Goal: Task Accomplishment & Management: Manage account settings

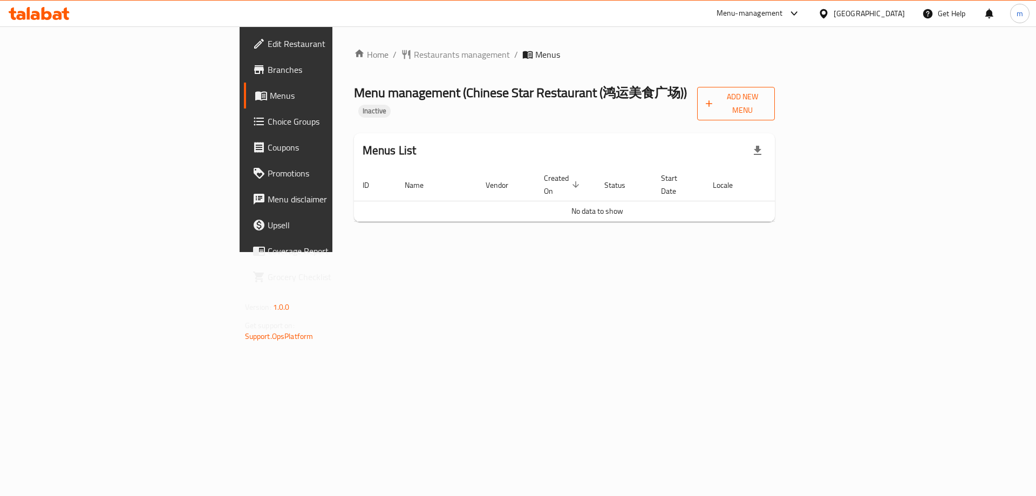
click at [715, 99] on icon "button" at bounding box center [709, 103] width 11 height 11
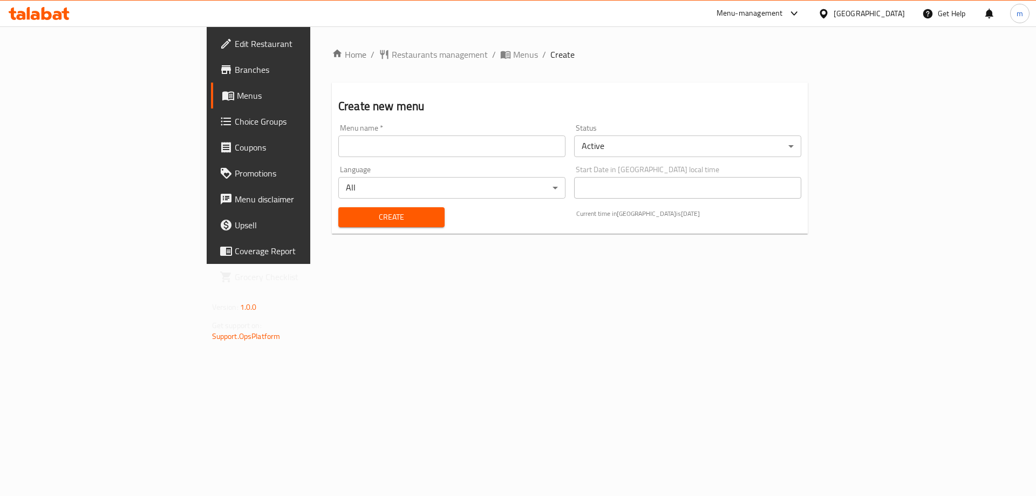
click at [456, 141] on input "text" at bounding box center [451, 146] width 227 height 22
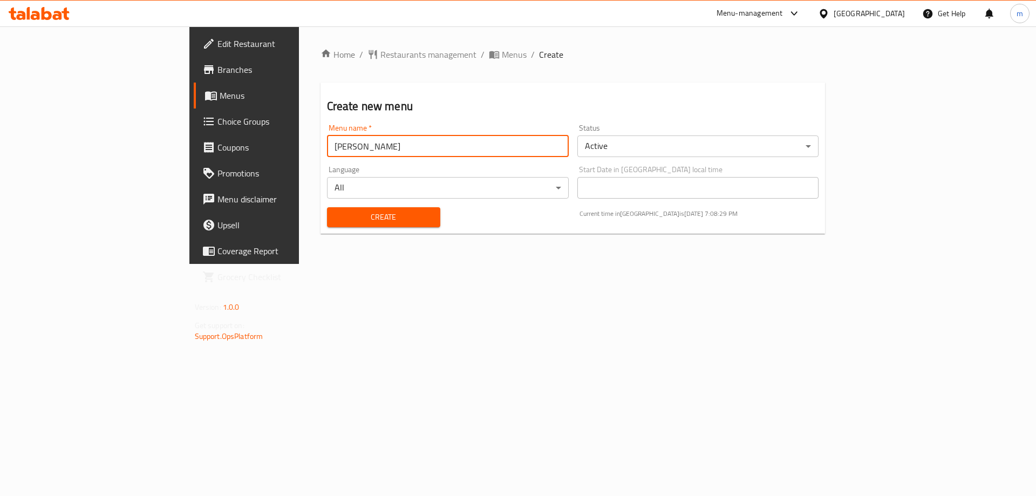
type input "[PERSON_NAME]"
click at [358, 218] on span "Create" at bounding box center [384, 217] width 96 height 13
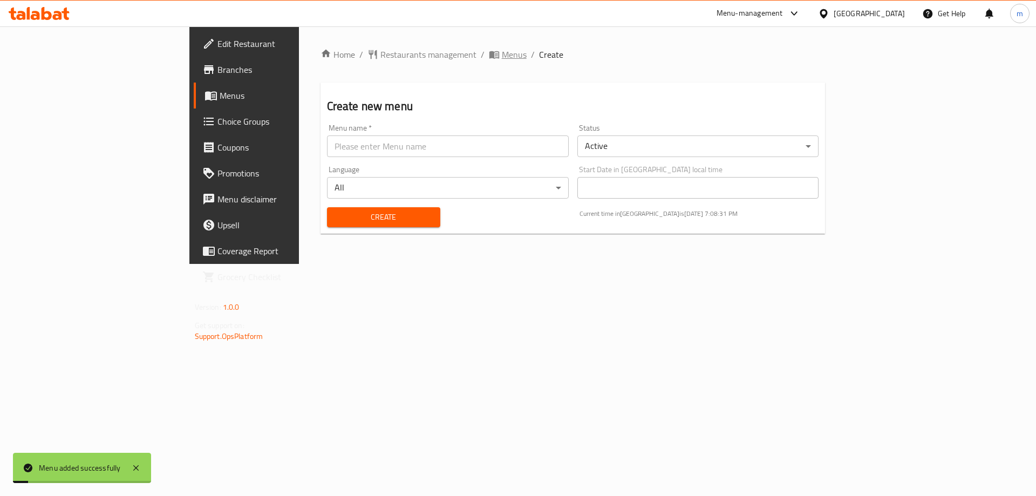
click at [502, 53] on span "Menus" at bounding box center [514, 54] width 25 height 13
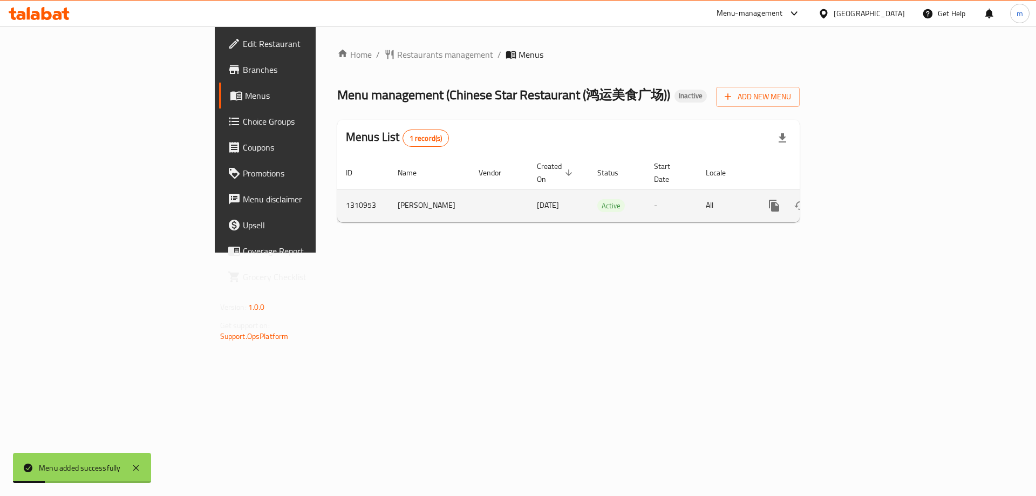
click at [857, 201] on icon "enhanced table" at bounding box center [852, 206] width 10 height 10
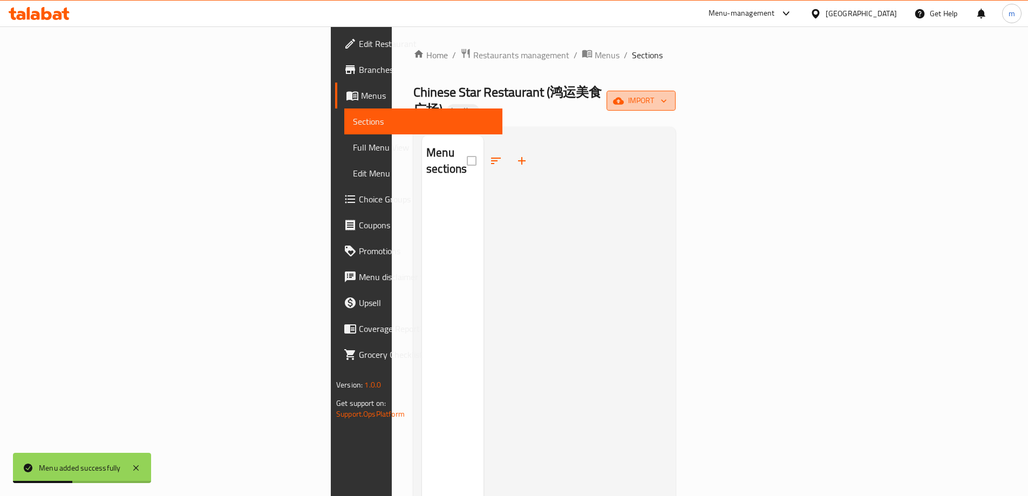
click at [667, 94] on span "import" at bounding box center [641, 100] width 52 height 13
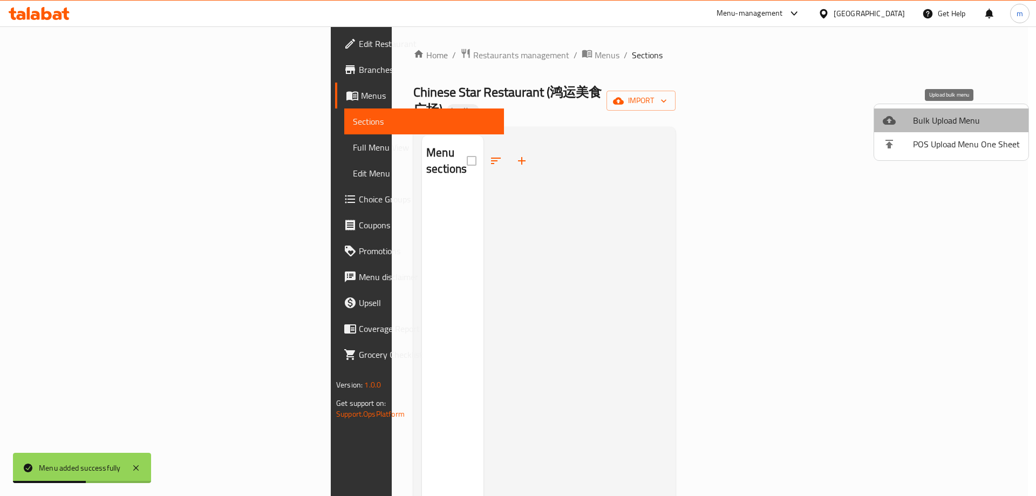
click at [956, 108] on li "Bulk Upload Menu" at bounding box center [951, 120] width 154 height 24
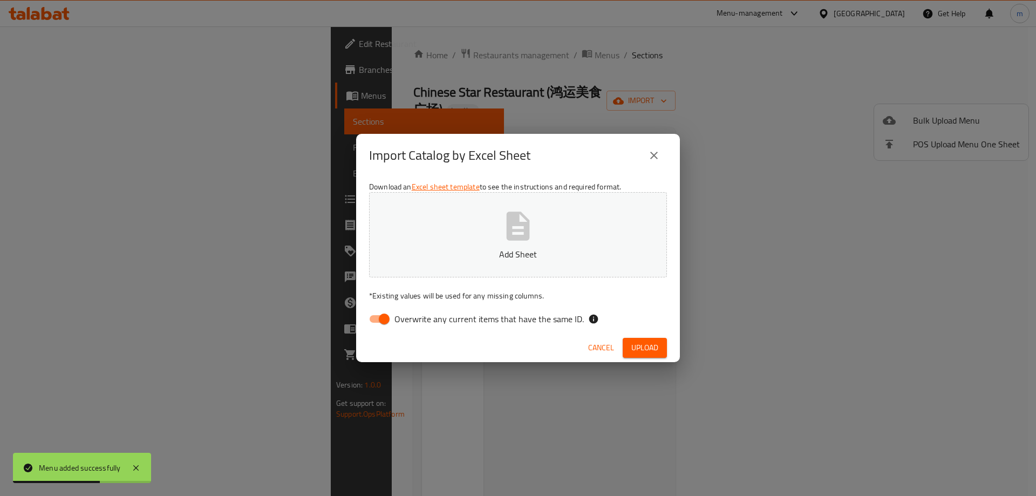
click at [523, 318] on span "Overwrite any current items that have the same ID." at bounding box center [489, 319] width 189 height 13
click at [415, 318] on input "Overwrite any current items that have the same ID." at bounding box center [385, 319] width 62 height 21
checkbox input "false"
click at [651, 341] on span "Upload" at bounding box center [645, 347] width 27 height 13
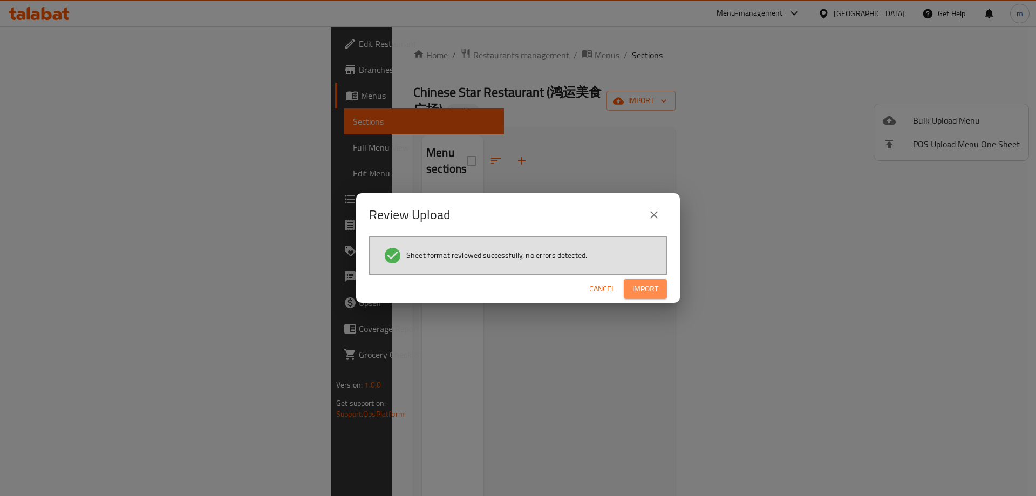
click at [649, 297] on button "Import" at bounding box center [645, 289] width 43 height 20
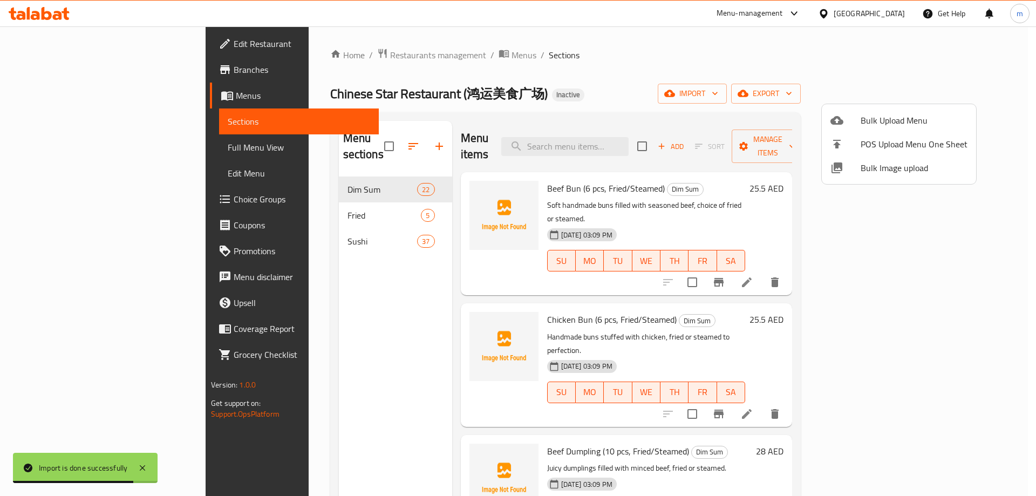
click at [313, 283] on div at bounding box center [518, 248] width 1036 height 496
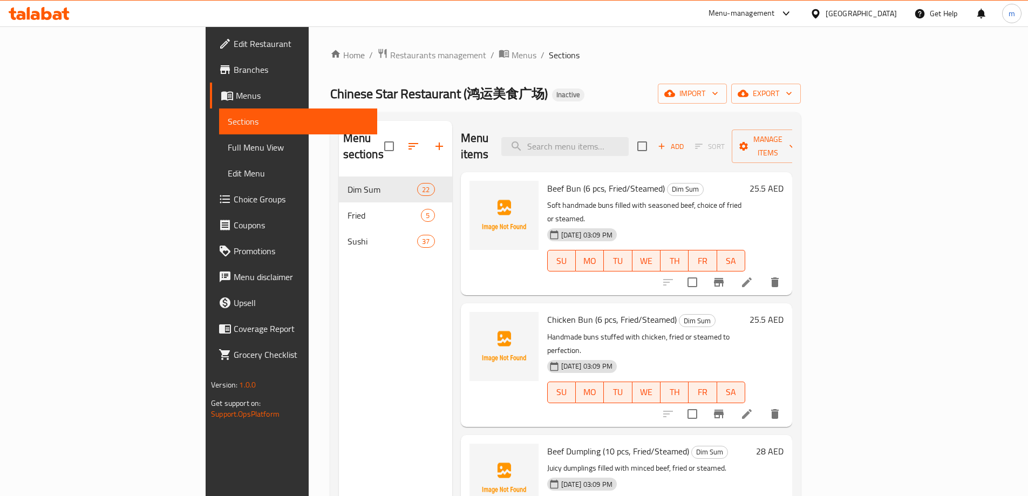
click at [753, 276] on icon at bounding box center [747, 282] width 13 height 13
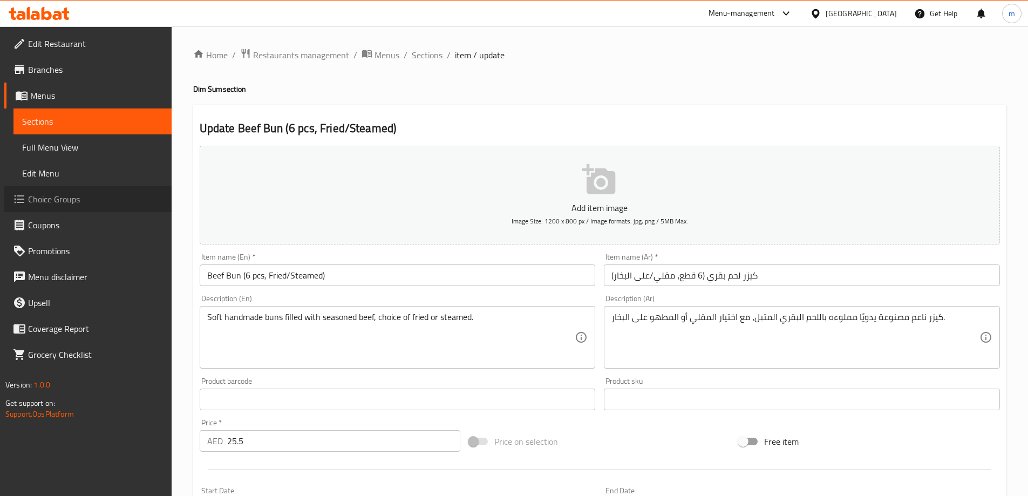
click at [74, 200] on span "Choice Groups" at bounding box center [95, 199] width 135 height 13
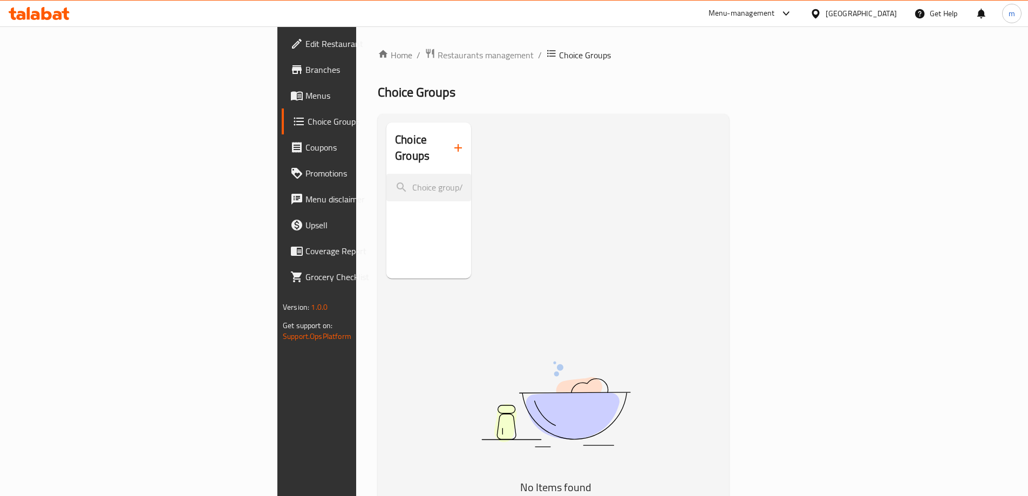
click at [452, 144] on icon "button" at bounding box center [458, 147] width 13 height 13
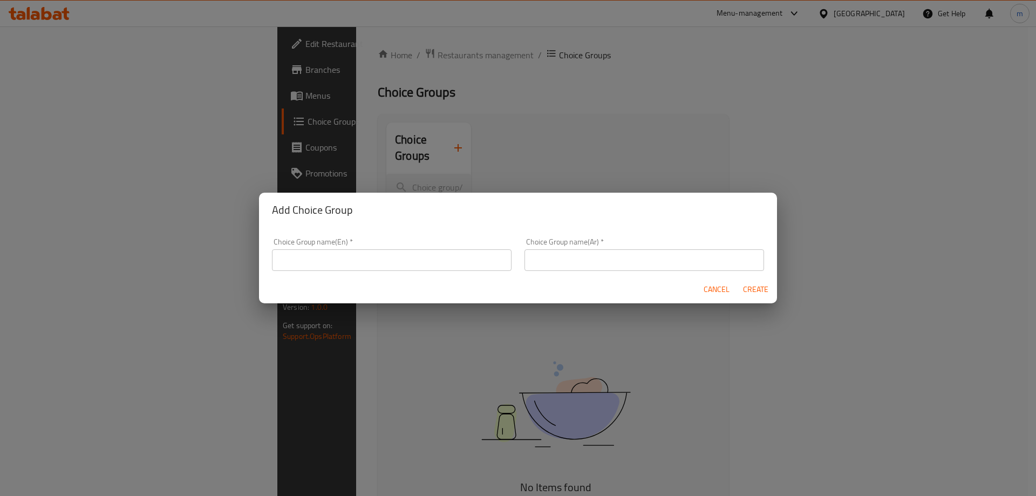
click at [367, 250] on input "text" at bounding box center [392, 260] width 240 height 22
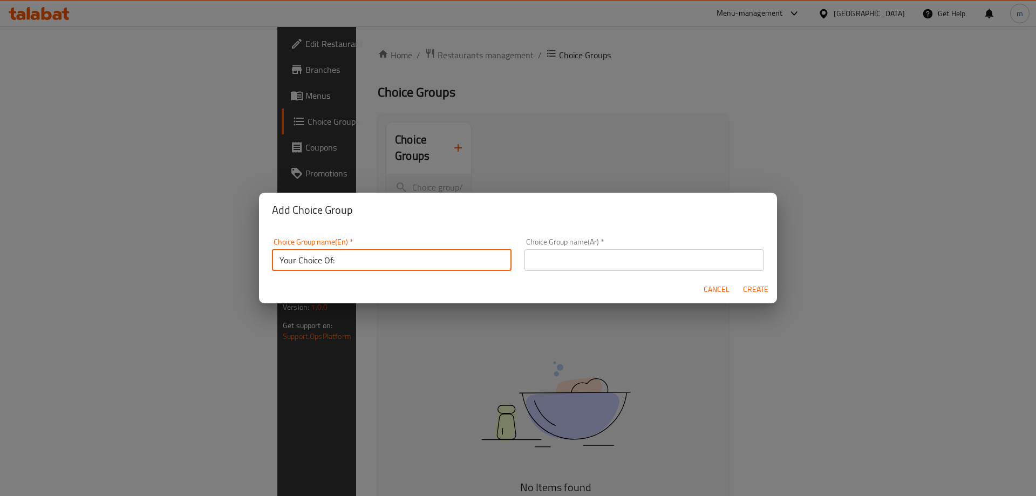
type input "Your Choice Of:"
click at [591, 267] on input "text" at bounding box center [645, 260] width 240 height 22
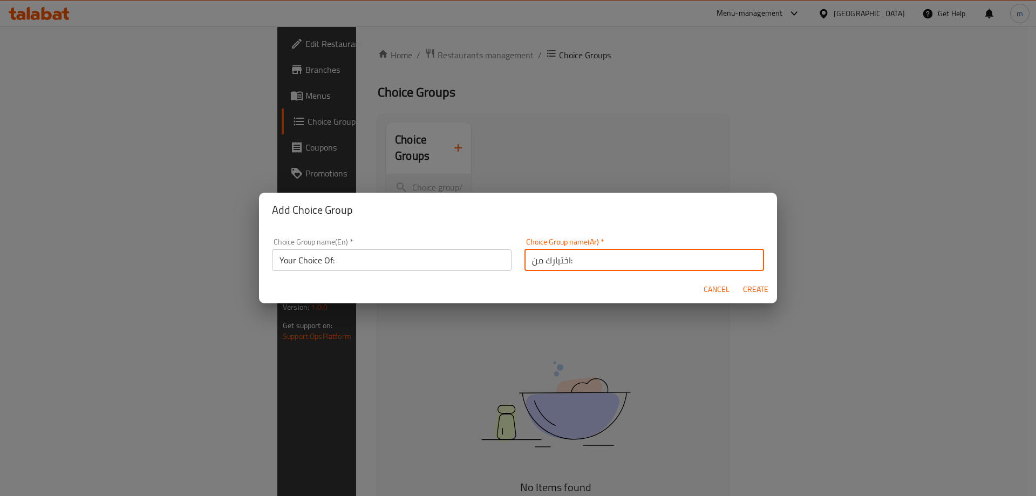
type input "اختيارك من:"
click at [642, 187] on div "Add Choice Group Choice Group name(En)   * Your Choice Of: Choice Group name(En…" at bounding box center [518, 248] width 1036 height 496
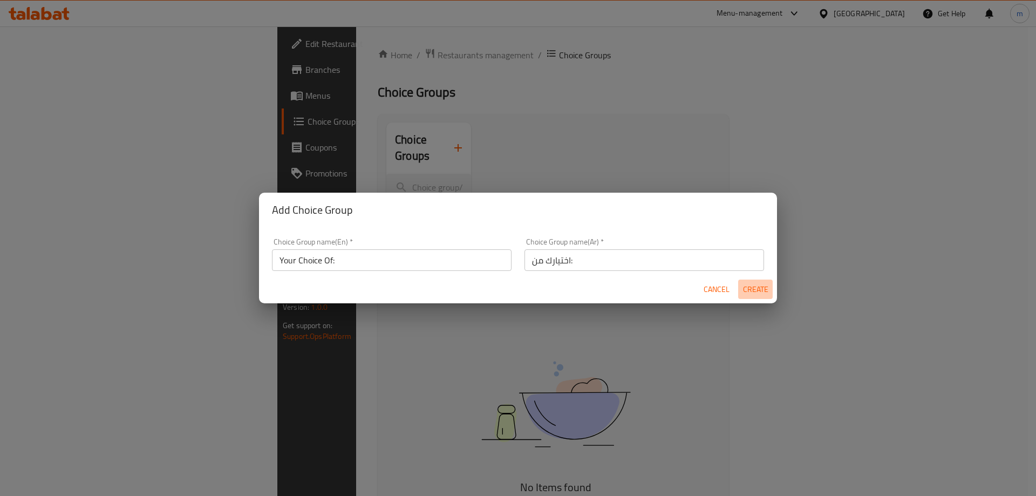
click at [752, 284] on span "Create" at bounding box center [756, 289] width 26 height 13
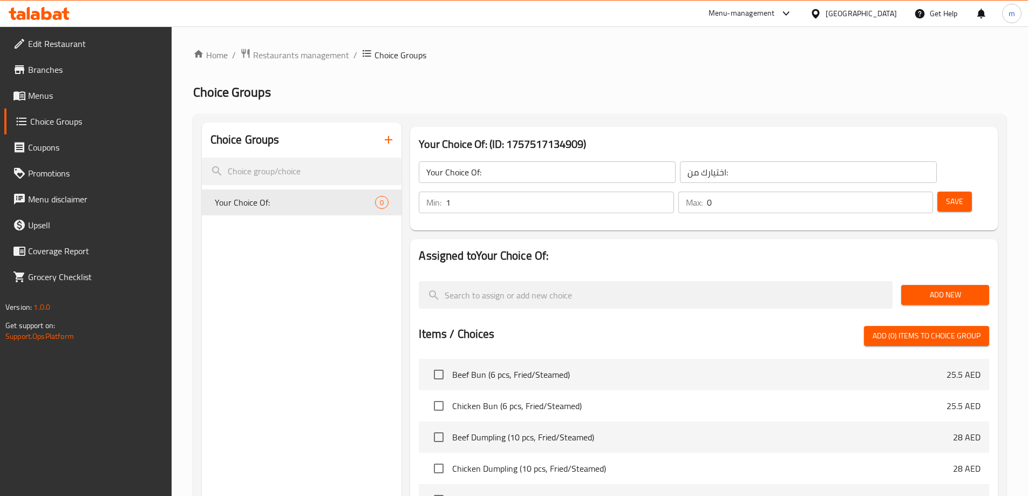
type input "1"
click at [674, 192] on input "1" at bounding box center [560, 203] width 228 height 22
type input "1"
click at [902, 192] on input "1" at bounding box center [820, 203] width 226 height 22
drag, startPoint x: 931, startPoint y: 252, endPoint x: 935, endPoint y: 264, distance: 13.1
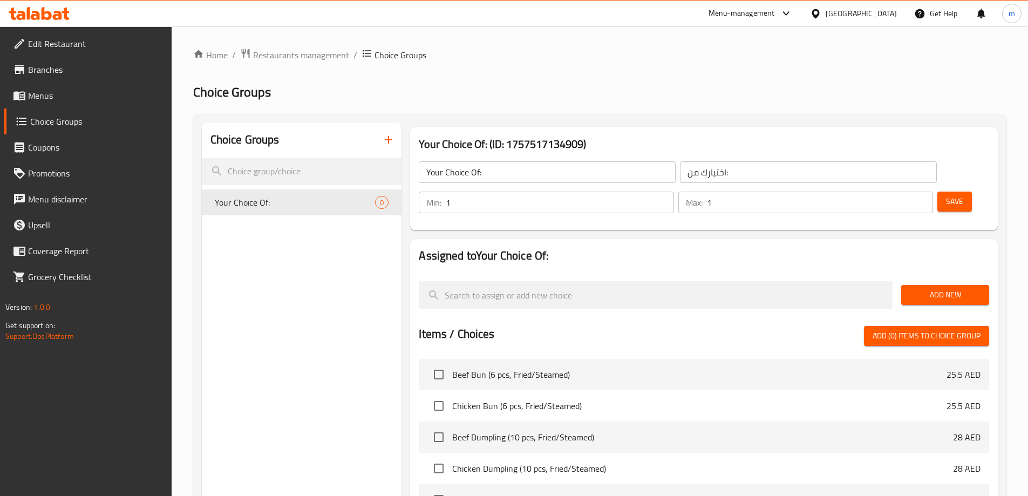
click at [931, 277] on div "Add New" at bounding box center [945, 295] width 97 height 36
click at [936, 288] on span "Add New" at bounding box center [945, 294] width 71 height 13
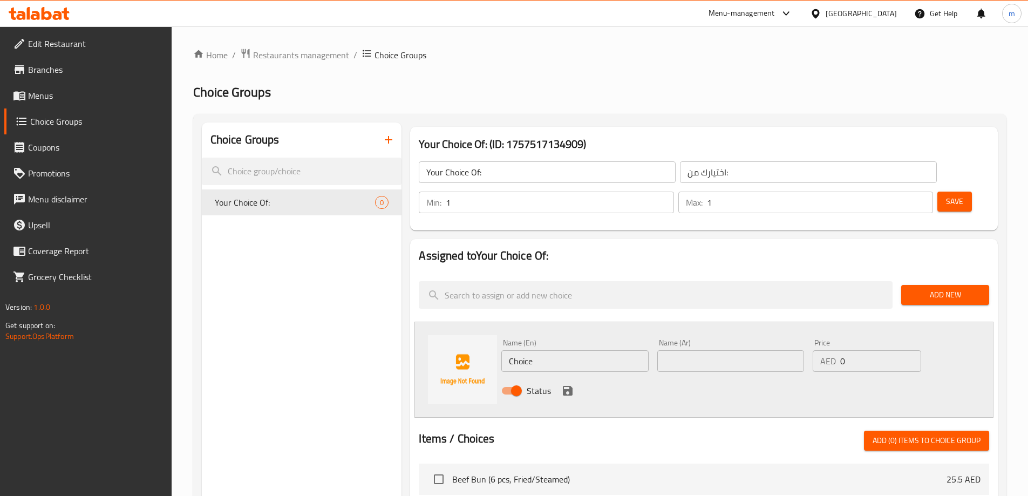
click at [575, 350] on input "Choice" at bounding box center [574, 361] width 147 height 22
paste input "Fried"
type input "Fried"
click at [765, 350] on input "text" at bounding box center [730, 361] width 147 height 22
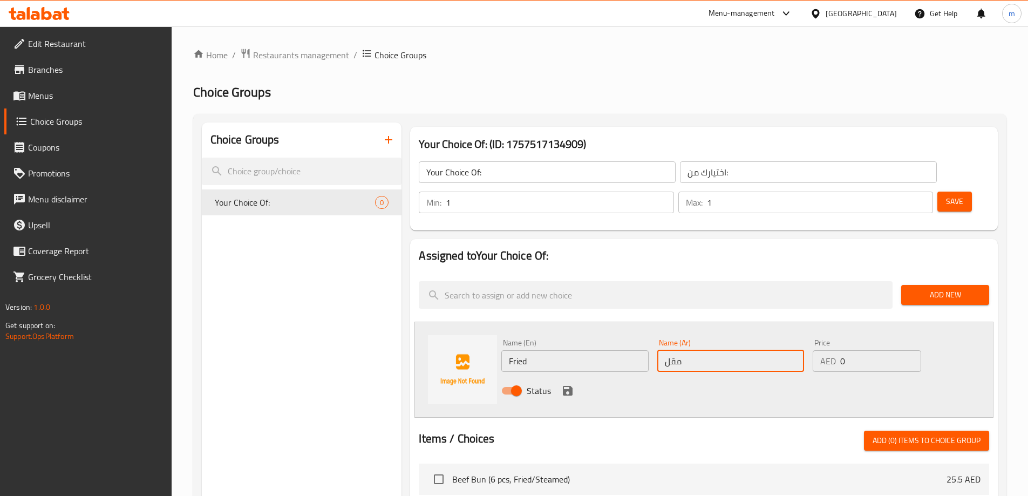
type input "مقلي"
click at [570, 384] on icon "save" at bounding box center [567, 390] width 13 height 13
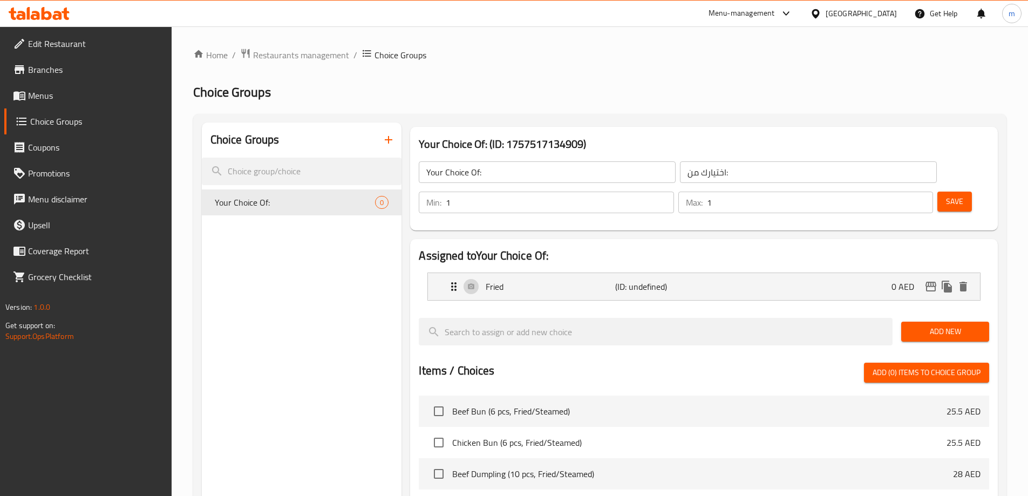
drag, startPoint x: 965, startPoint y: 299, endPoint x: 946, endPoint y: 299, distance: 18.4
click at [963, 325] on span "Add New" at bounding box center [945, 331] width 71 height 13
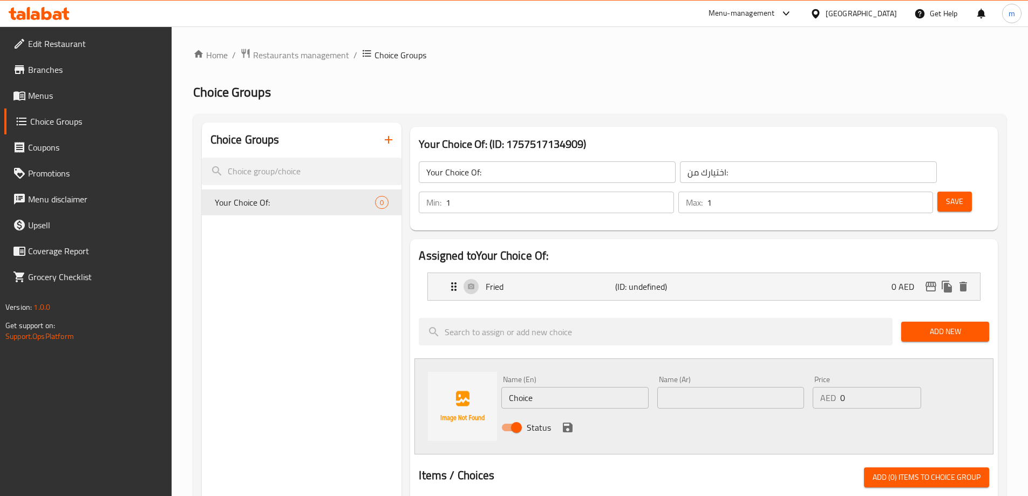
click at [565, 387] on input "Choice" at bounding box center [574, 398] width 147 height 22
paste input "Steamed"
type input "Steamed"
click at [674, 387] on input "text" at bounding box center [730, 398] width 147 height 22
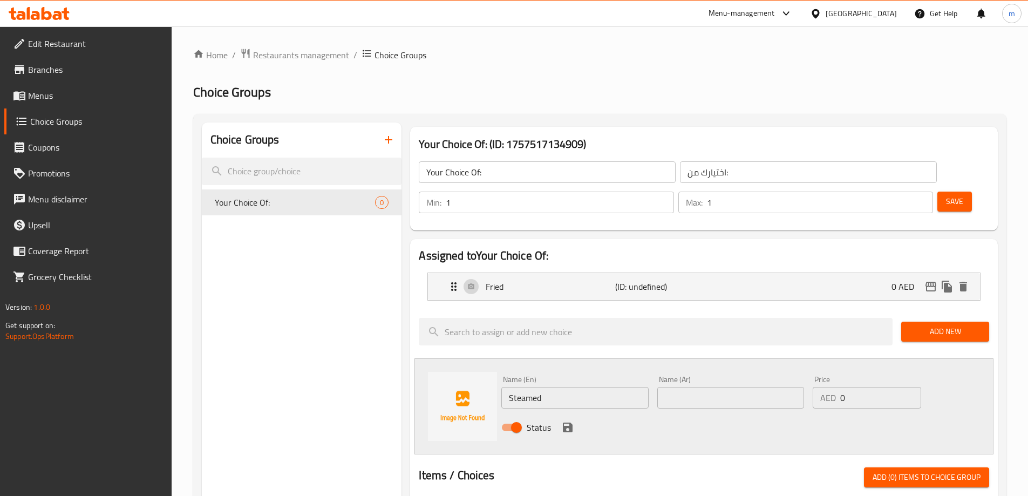
paste input "على البخار"
type input "على البخار"
click at [610, 413] on div "Status" at bounding box center [730, 427] width 467 height 29
click at [564, 421] on icon "save" at bounding box center [567, 427] width 13 height 13
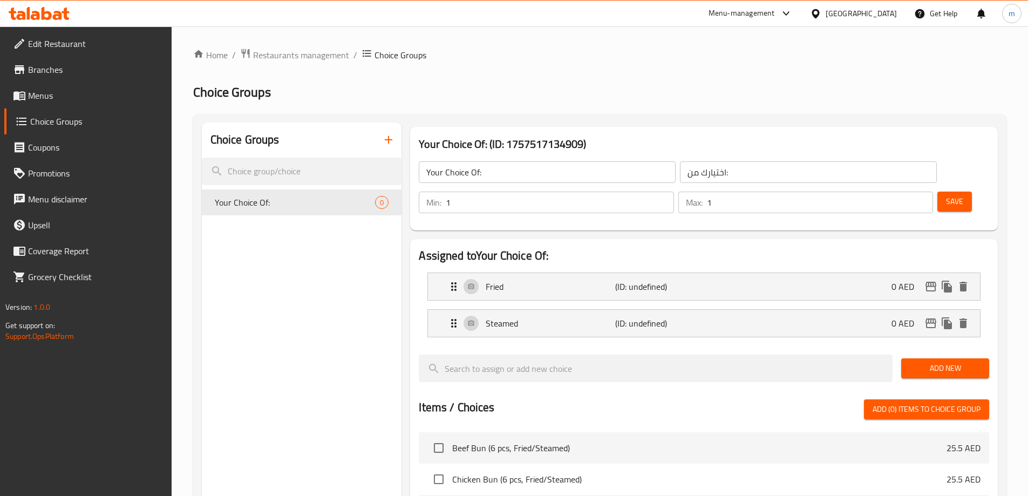
click at [949, 192] on button "Save" at bounding box center [955, 202] width 35 height 20
click at [938, 192] on button "Save" at bounding box center [955, 202] width 35 height 20
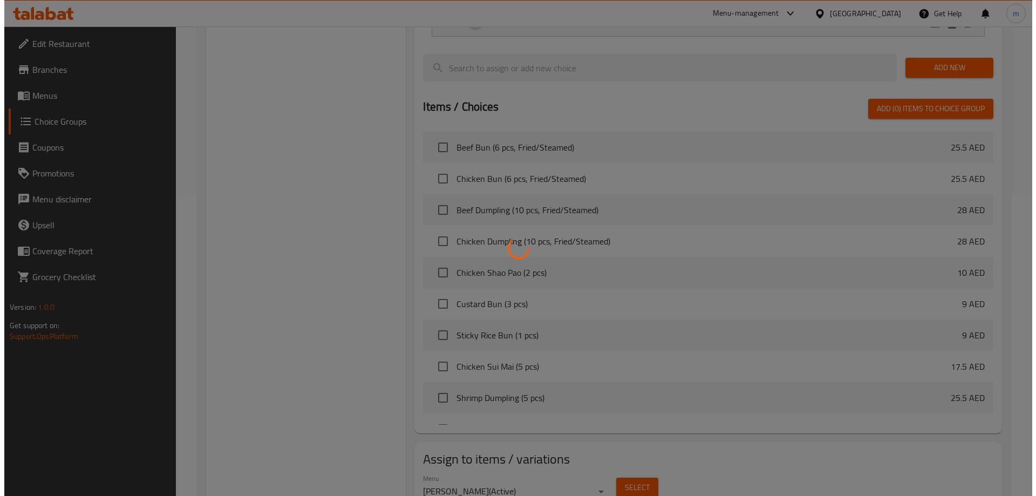
scroll to position [318, 0]
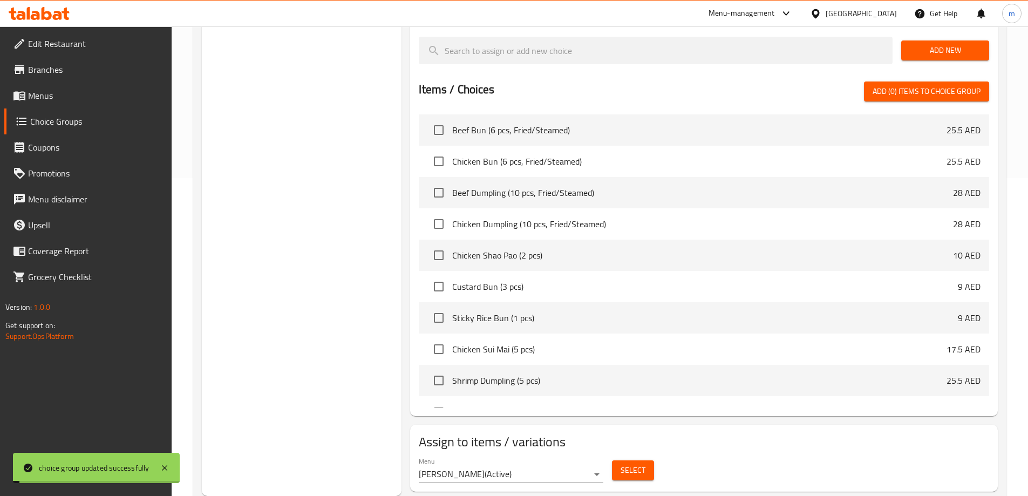
click at [642, 464] on span "Select" at bounding box center [633, 470] width 25 height 13
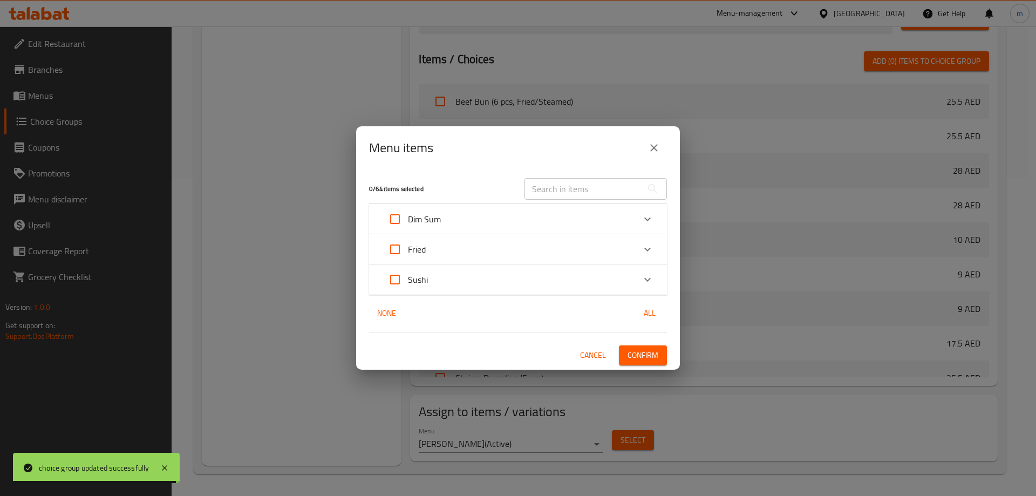
click at [545, 218] on div "Dim Sum" at bounding box center [508, 219] width 253 height 26
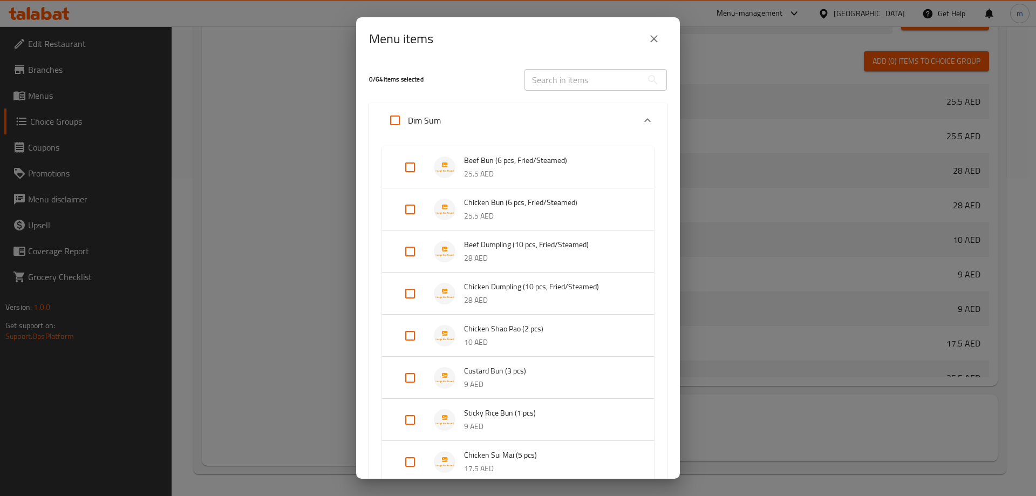
click at [409, 163] on input "Expand" at bounding box center [410, 167] width 26 height 26
checkbox input "true"
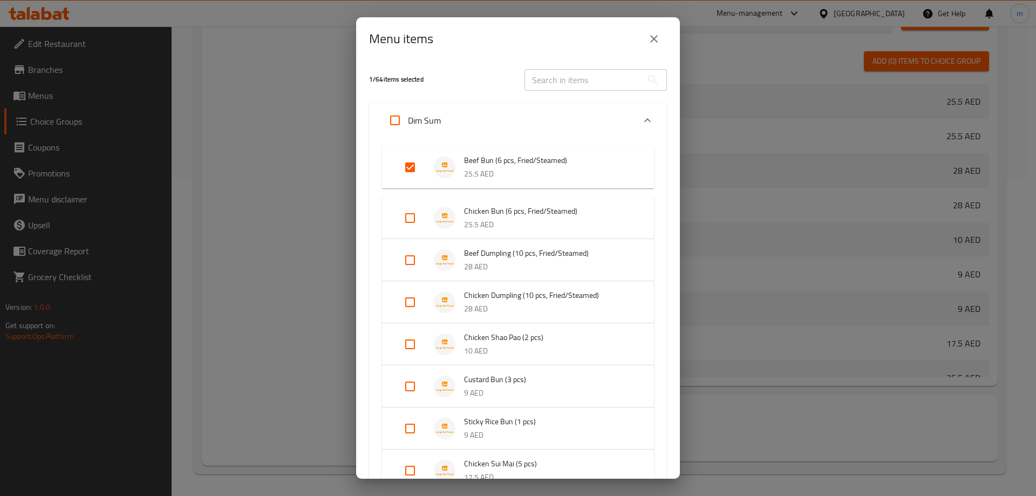
click at [410, 213] on input "Expand" at bounding box center [410, 218] width 26 height 26
checkbox input "true"
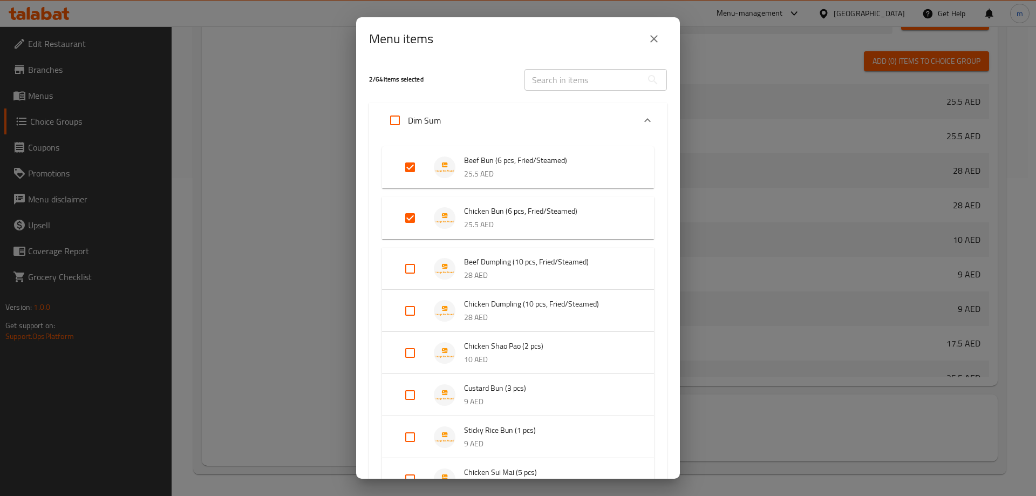
click at [406, 269] on input "Expand" at bounding box center [410, 269] width 26 height 26
checkbox input "true"
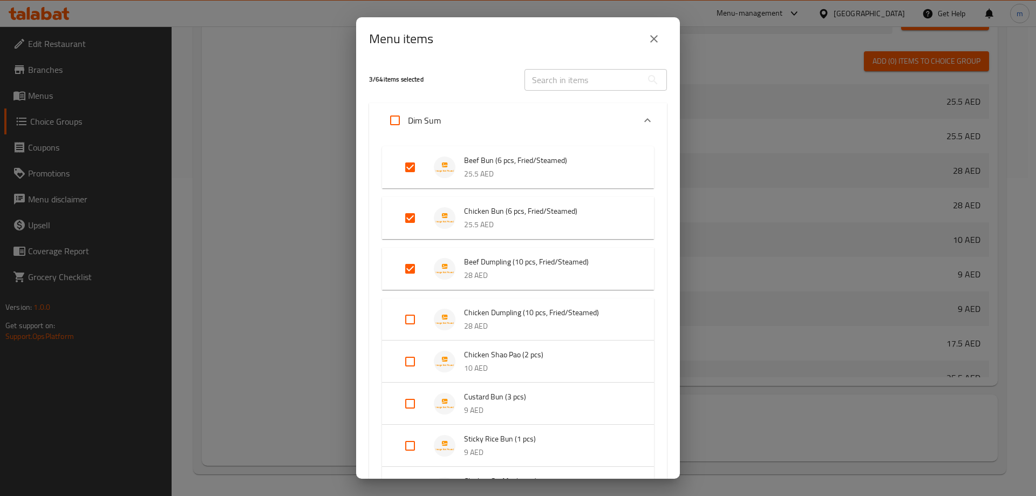
click at [405, 314] on input "Expand" at bounding box center [410, 320] width 26 height 26
checkbox input "true"
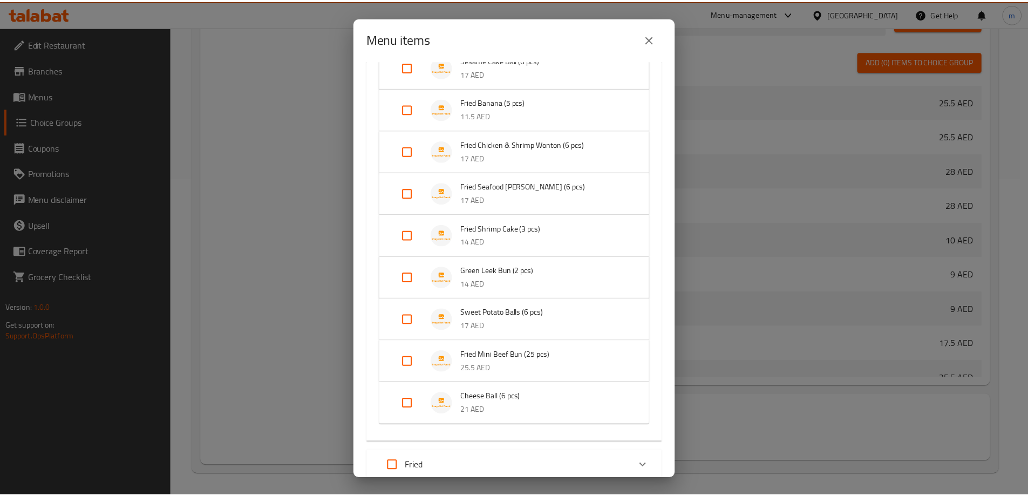
scroll to position [790, 0]
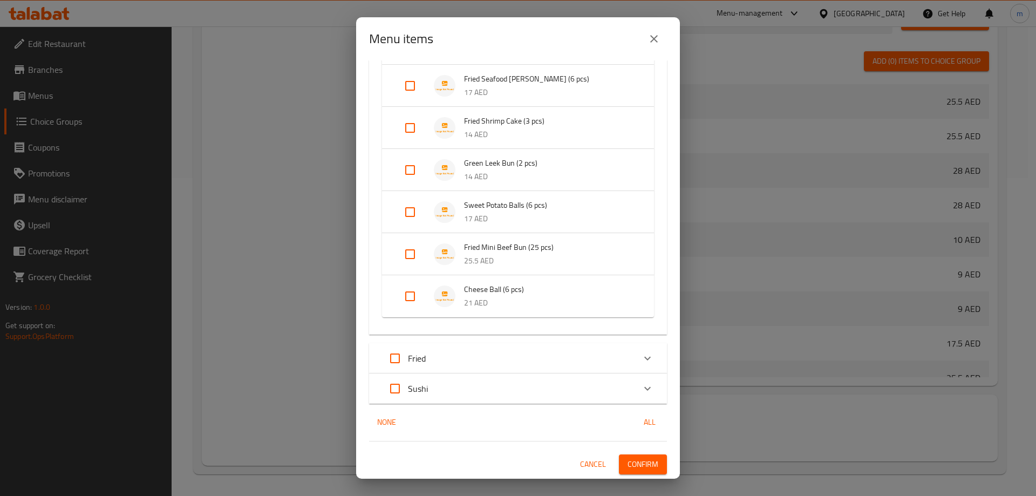
click at [647, 457] on button "Confirm" at bounding box center [643, 464] width 48 height 20
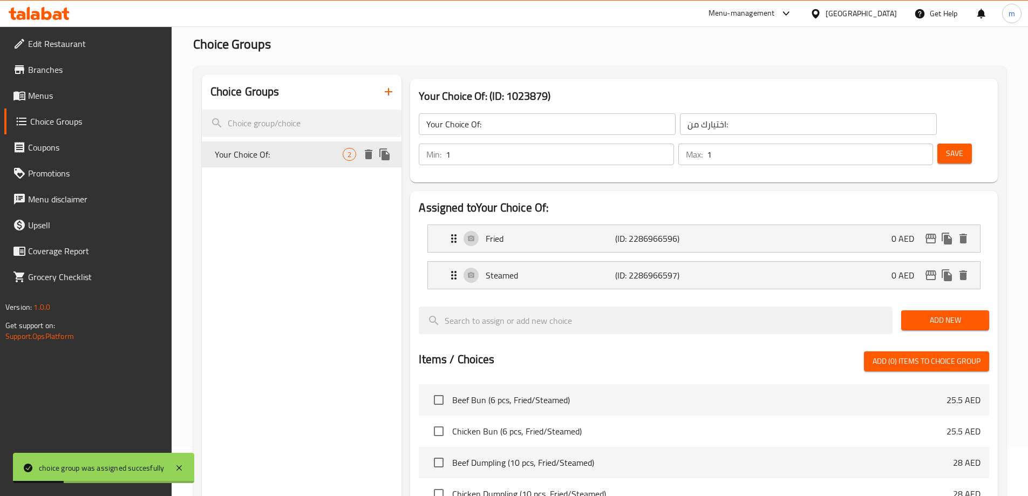
scroll to position [0, 0]
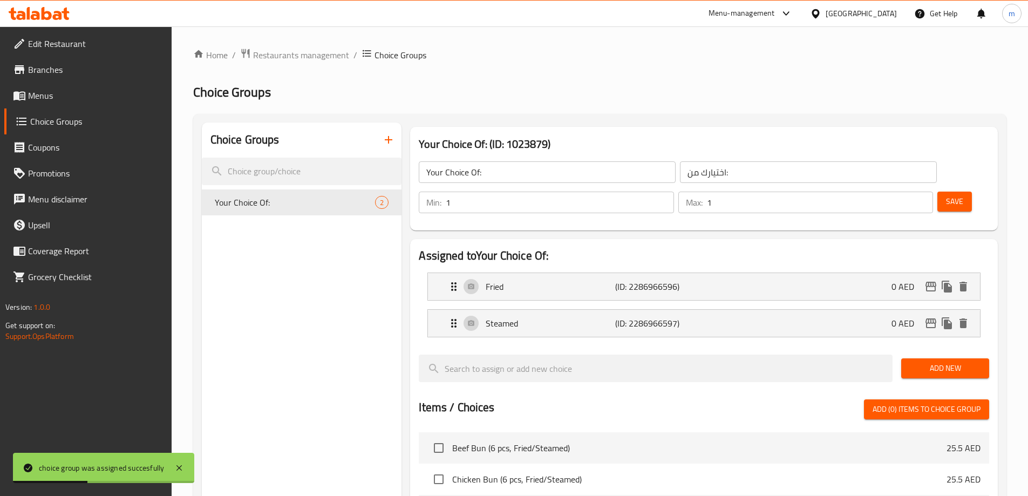
click at [71, 101] on span "Menus" at bounding box center [95, 95] width 135 height 13
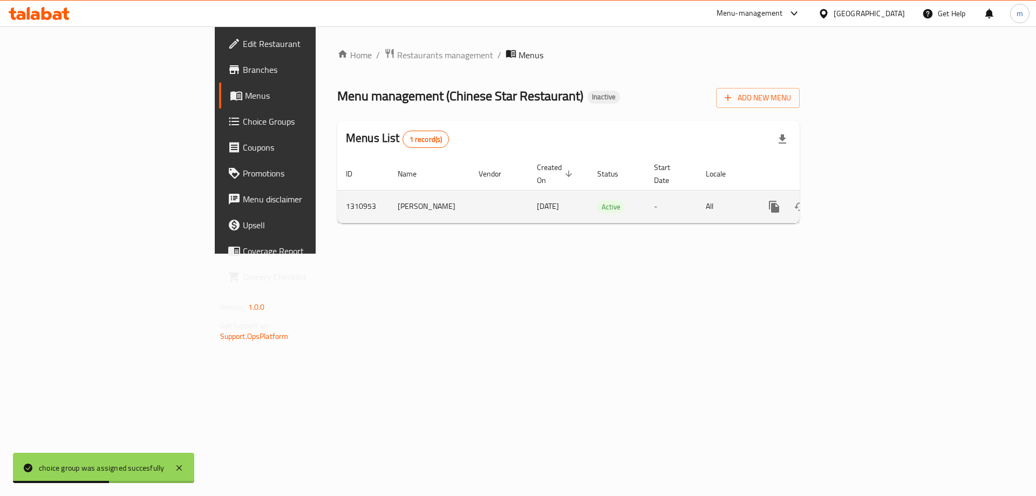
click at [865, 197] on link "enhanced table" at bounding box center [852, 207] width 26 height 26
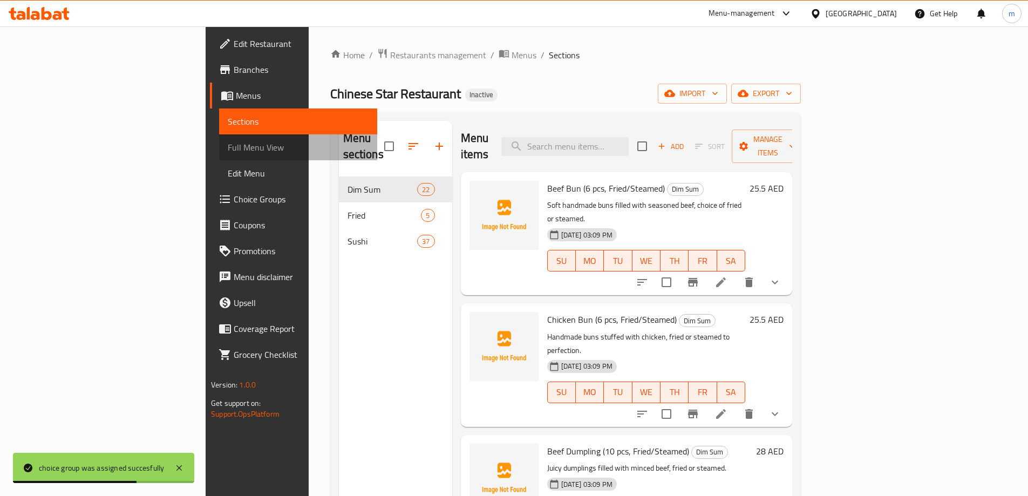
click at [228, 147] on span "Full Menu View" at bounding box center [298, 147] width 141 height 13
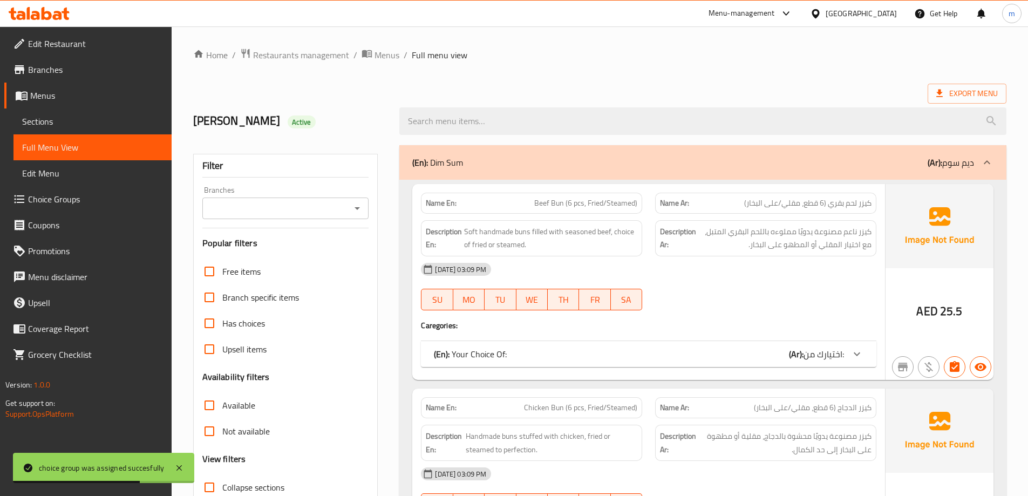
scroll to position [216, 0]
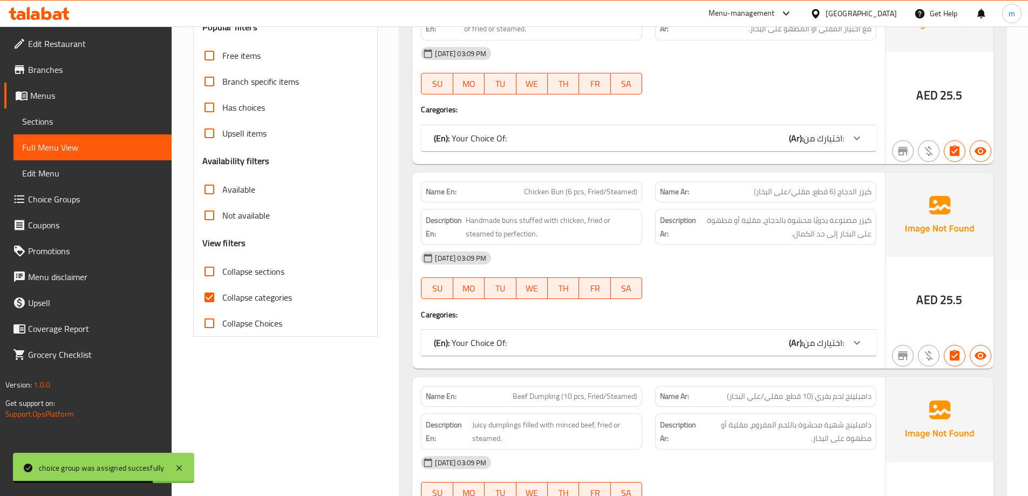
click at [264, 297] on span "Collapse categories" at bounding box center [257, 297] width 70 height 13
click at [222, 297] on input "Collapse categories" at bounding box center [209, 297] width 26 height 26
checkbox input "false"
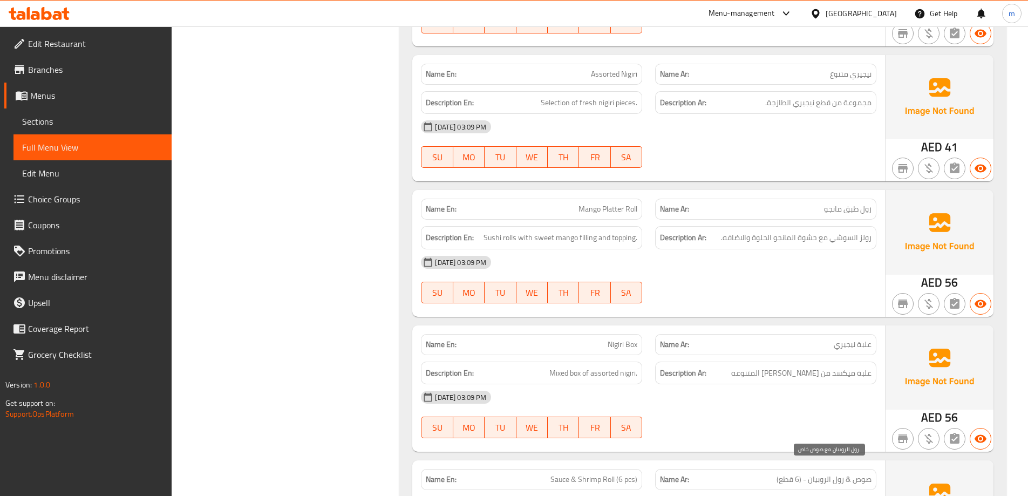
scroll to position [5182, 0]
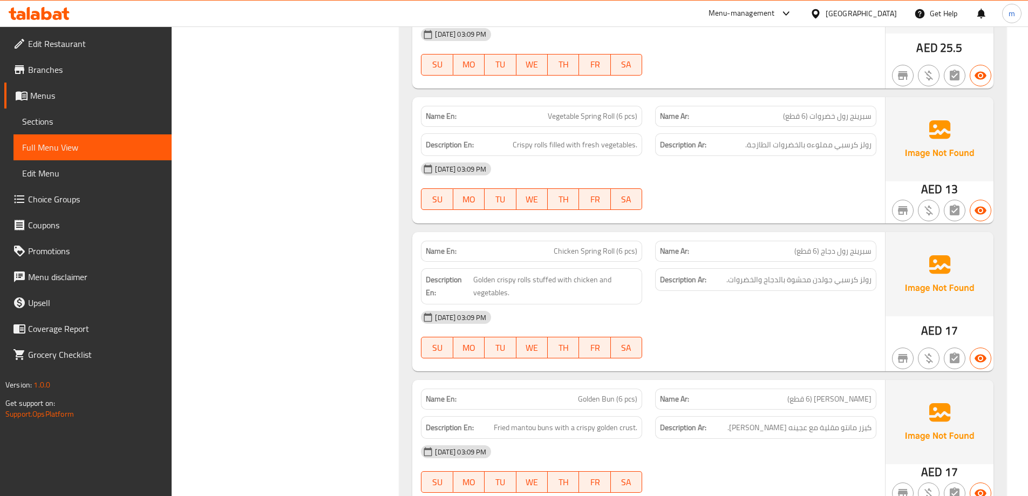
drag, startPoint x: 120, startPoint y: 120, endPoint x: 138, endPoint y: 145, distance: 30.6
click at [120, 120] on span "Sections" at bounding box center [92, 121] width 141 height 13
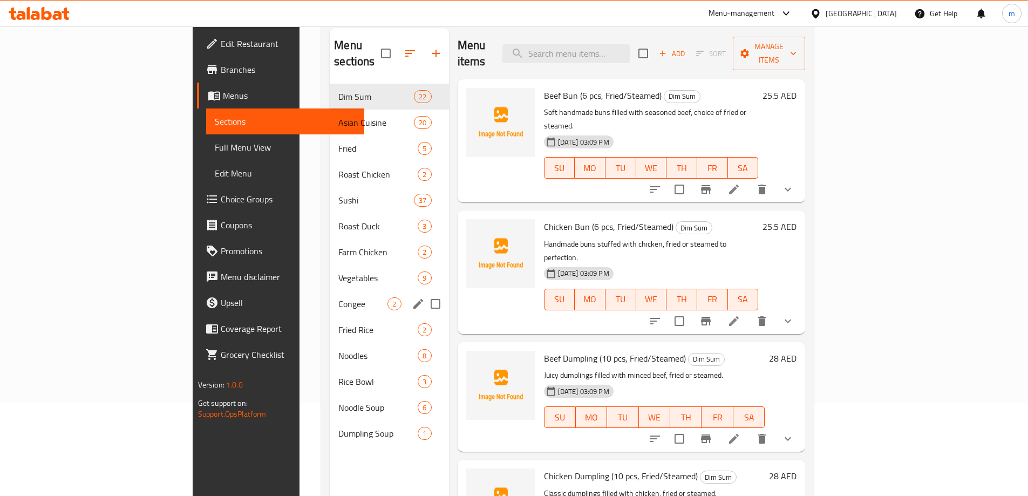
scroll to position [43, 0]
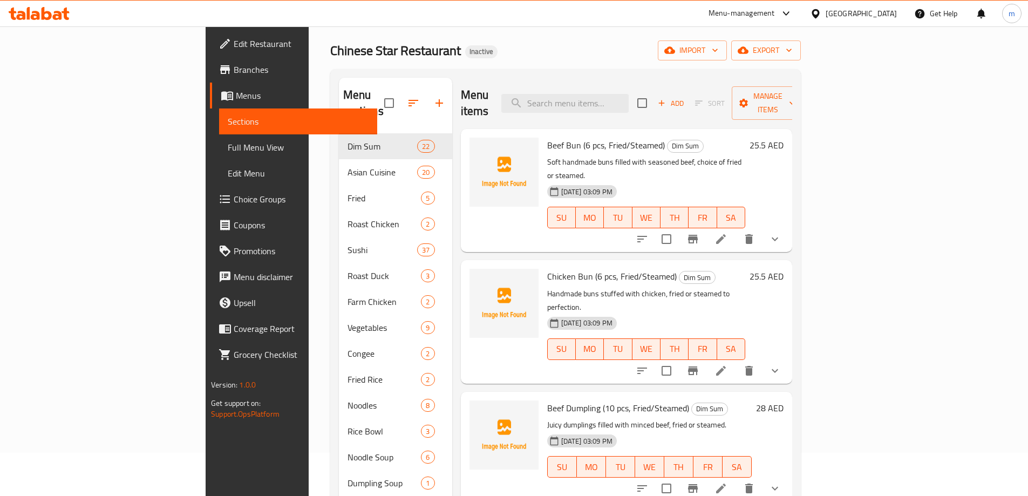
click at [674, 53] on div "Chinese Star Restaurant Inactive import export" at bounding box center [565, 50] width 471 height 20
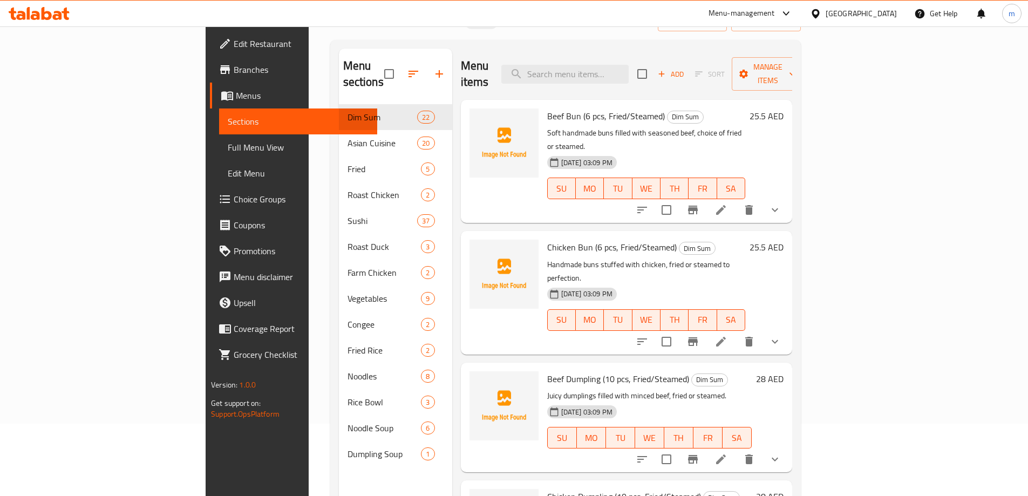
scroll to position [97, 0]
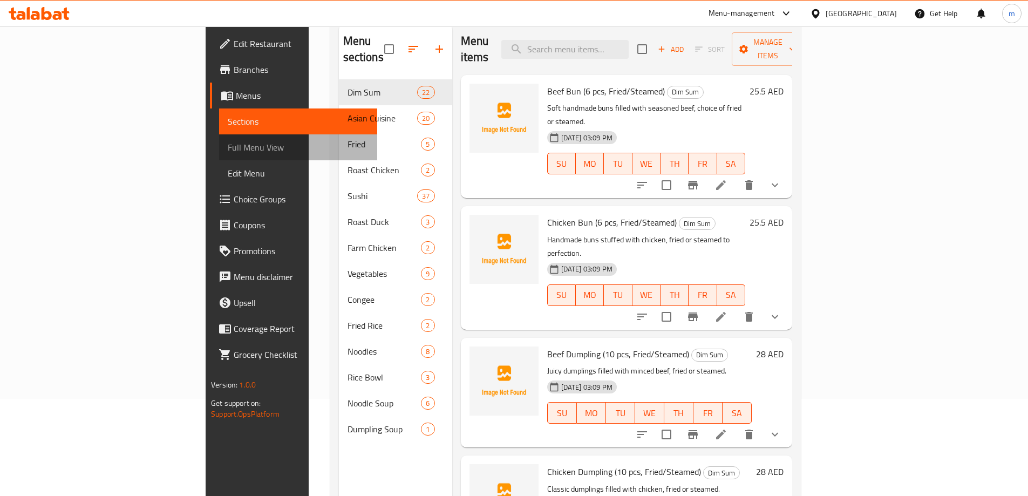
click at [228, 147] on span "Full Menu View" at bounding box center [298, 147] width 141 height 13
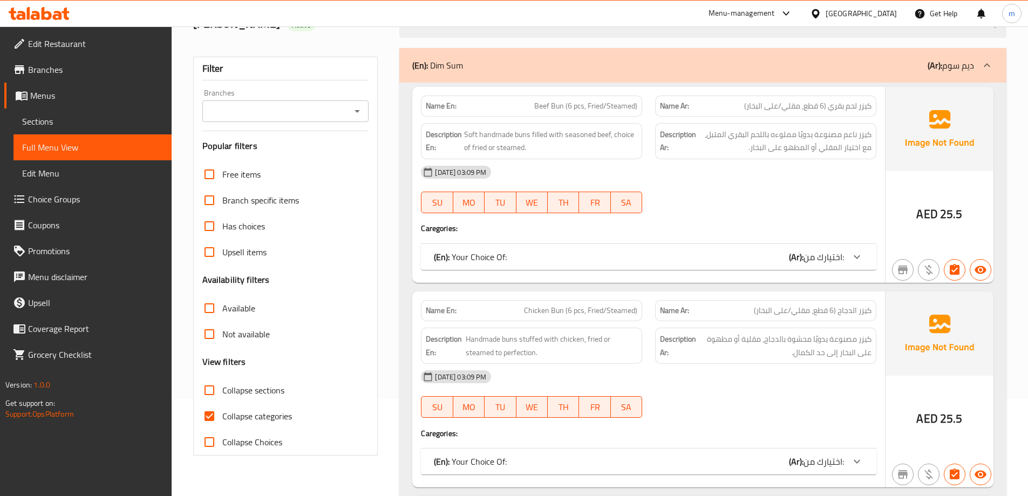
click at [261, 410] on span "Collapse categories" at bounding box center [257, 416] width 70 height 13
click at [222, 409] on input "Collapse categories" at bounding box center [209, 416] width 26 height 26
checkbox input "false"
click at [263, 384] on span "Collapse sections" at bounding box center [253, 390] width 62 height 13
click at [222, 384] on input "Collapse sections" at bounding box center [209, 390] width 26 height 26
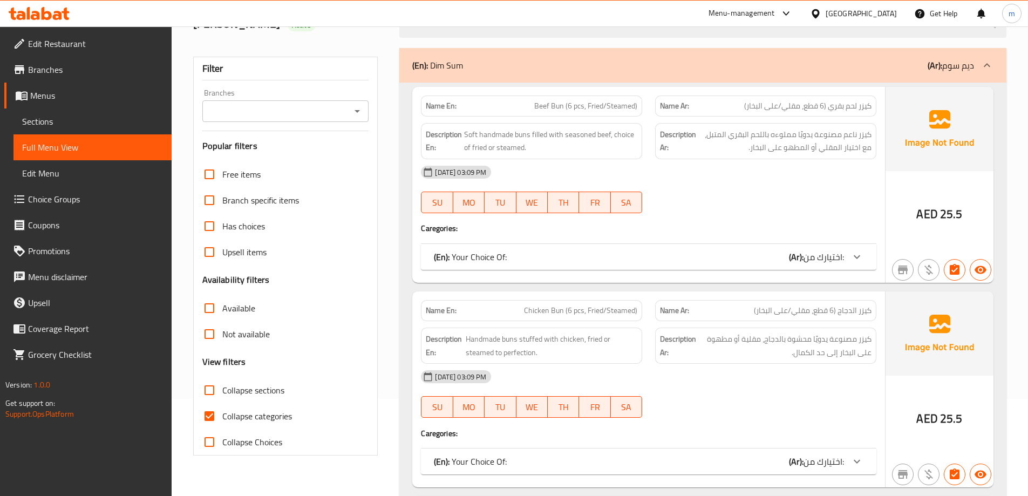
checkbox input "true"
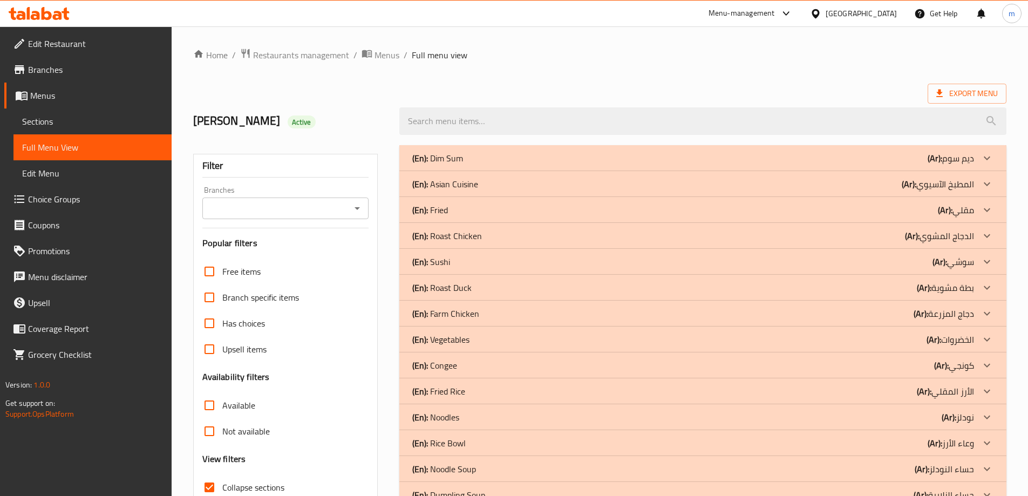
click at [958, 159] on p "(Ar): [PERSON_NAME]" at bounding box center [951, 158] width 46 height 13
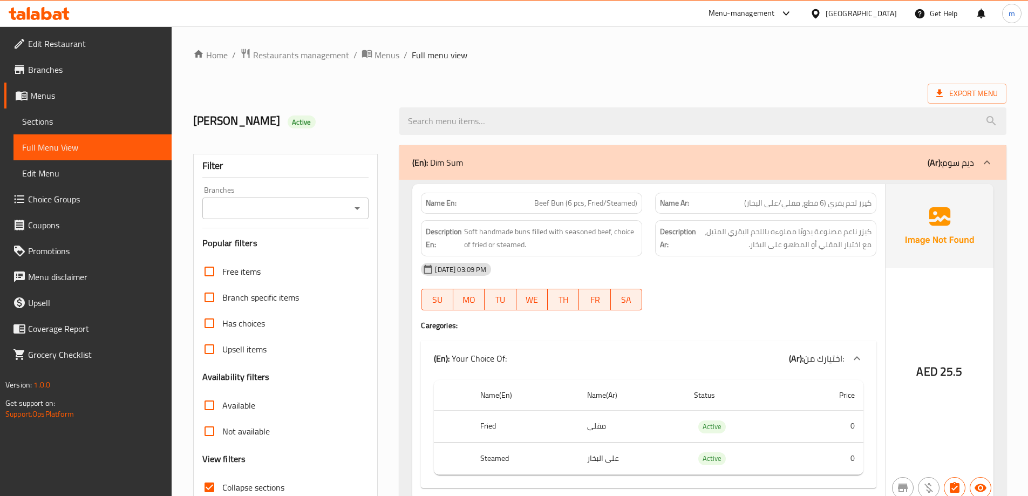
scroll to position [324, 0]
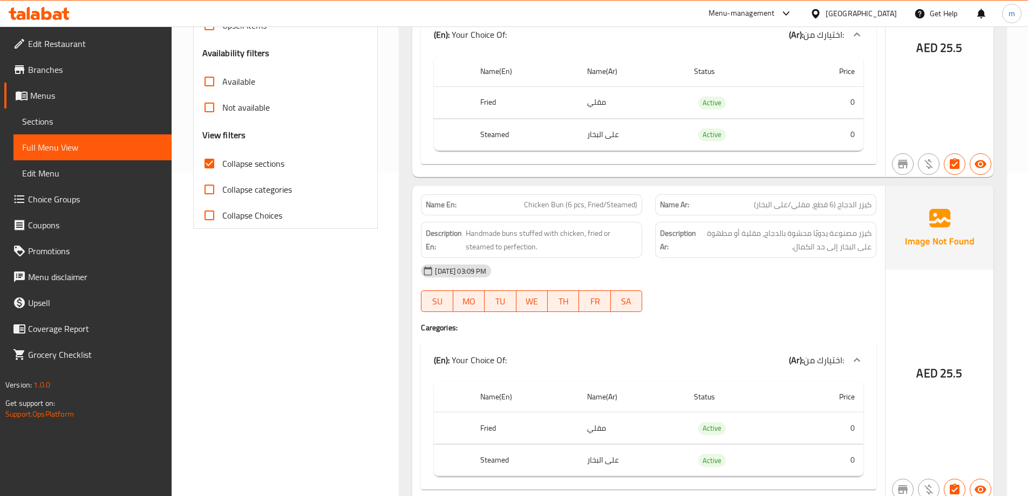
drag, startPoint x: 1028, startPoint y: 57, endPoint x: 1036, endPoint y: 149, distance: 92.6
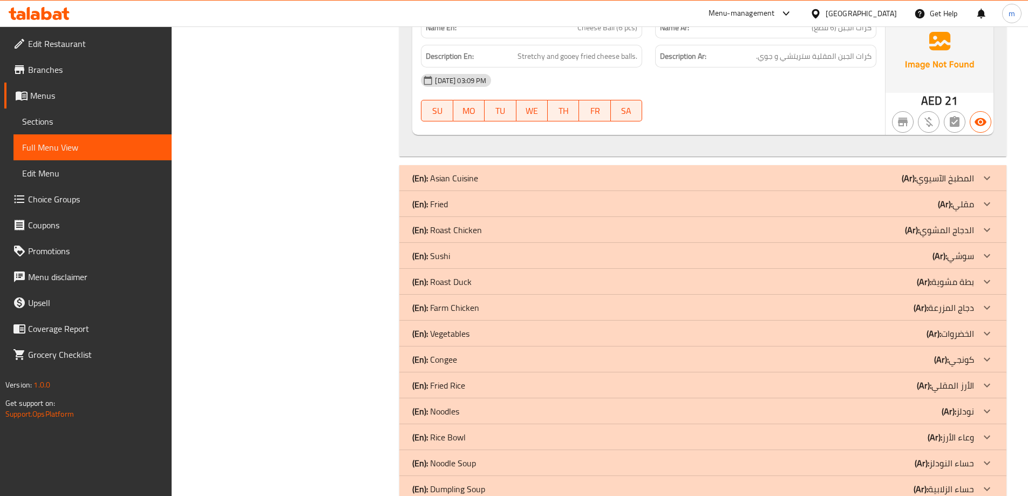
scroll to position [3834, 0]
click at [501, 249] on div "(En): [PERSON_NAME] (Ar): سوشي" at bounding box center [693, 255] width 562 height 13
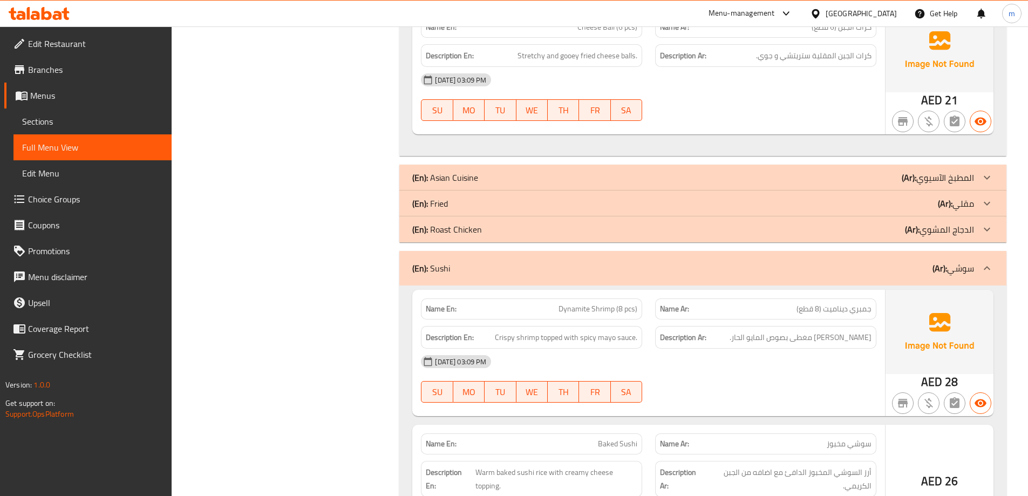
click at [508, 197] on div "(En): Fried (Ar): مقلي" at bounding box center [693, 203] width 562 height 13
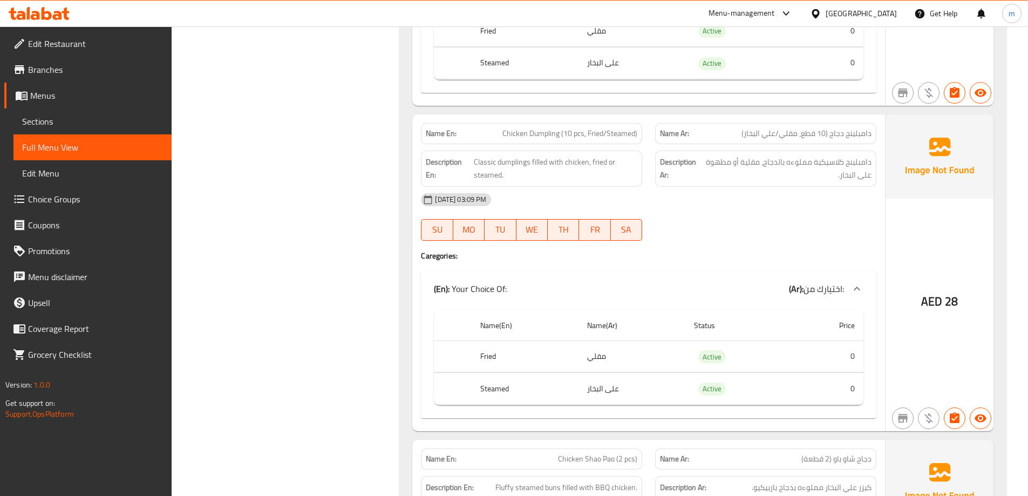
scroll to position [0, 0]
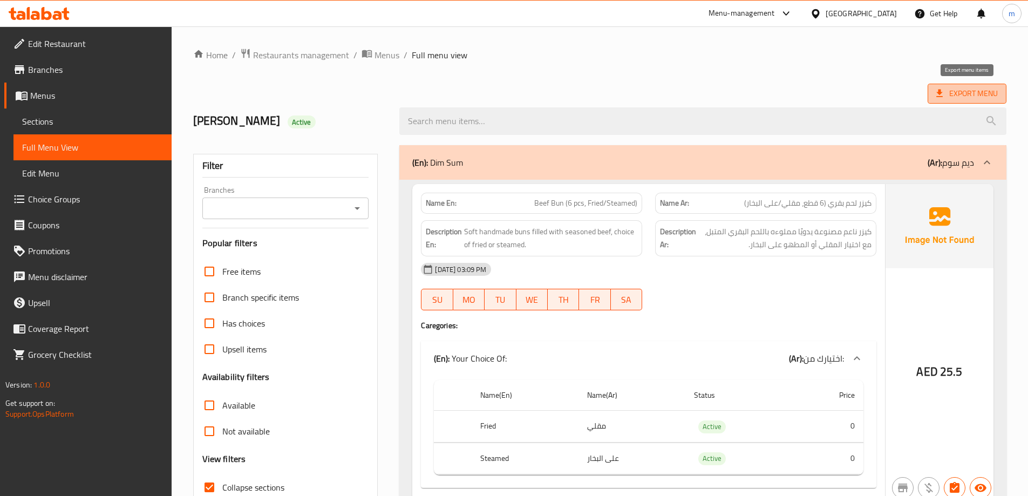
click at [950, 90] on span "Export Menu" at bounding box center [967, 93] width 62 height 13
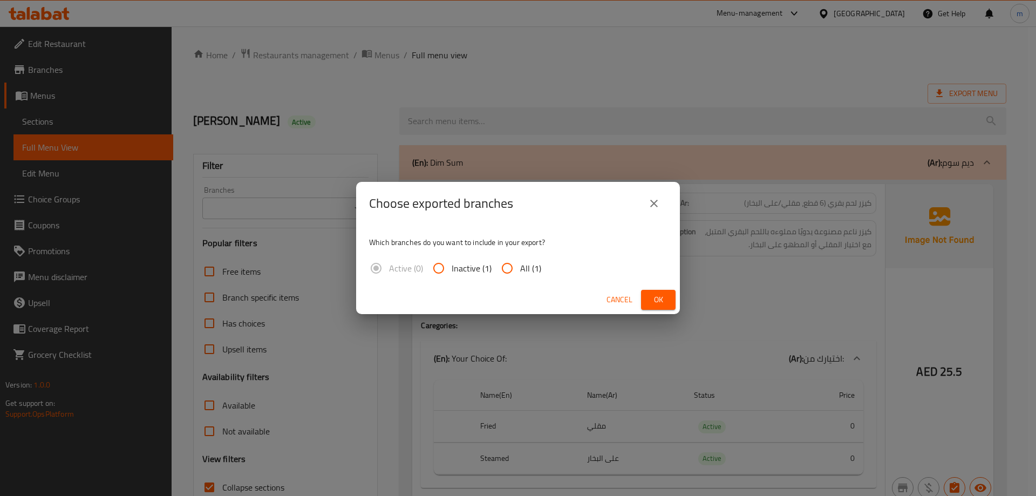
click at [516, 267] on input "All (1)" at bounding box center [507, 268] width 26 height 26
radio input "true"
click at [654, 297] on span "Ok" at bounding box center [658, 299] width 17 height 13
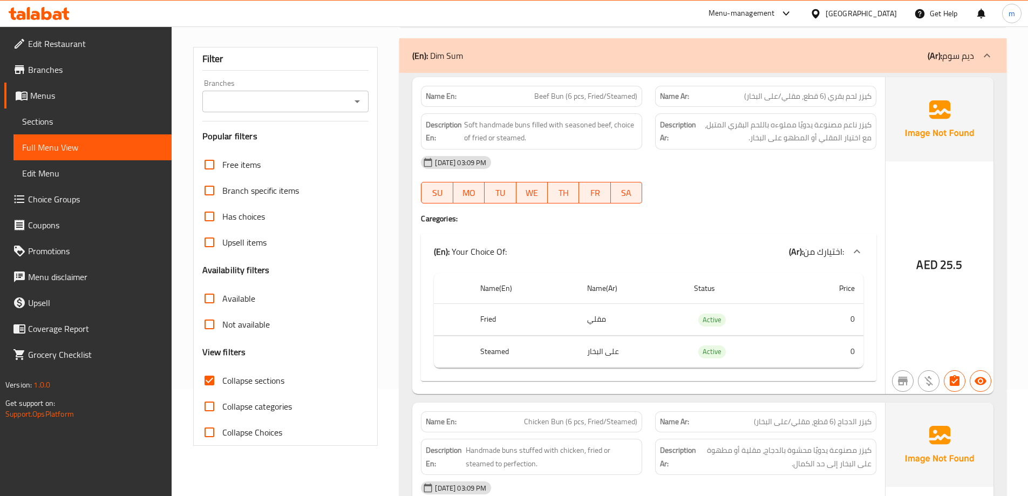
scroll to position [108, 0]
click at [85, 201] on span "Choice Groups" at bounding box center [95, 199] width 135 height 13
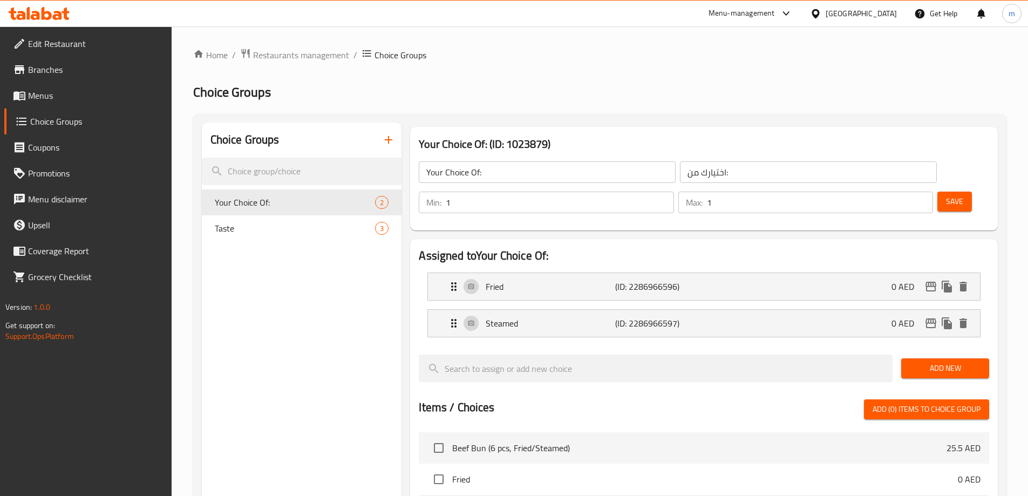
click at [388, 142] on icon "button" at bounding box center [388, 139] width 13 height 13
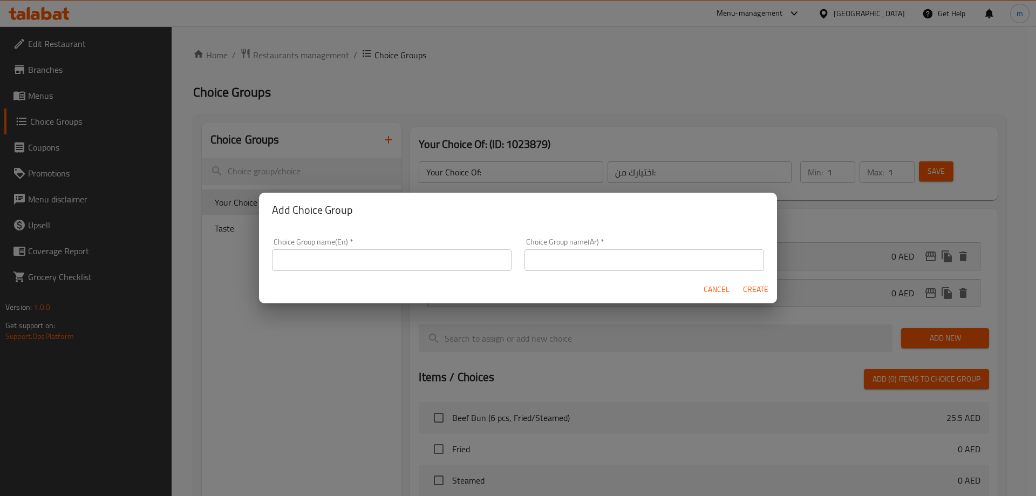
click at [351, 279] on div "Cancel Create" at bounding box center [518, 289] width 518 height 29
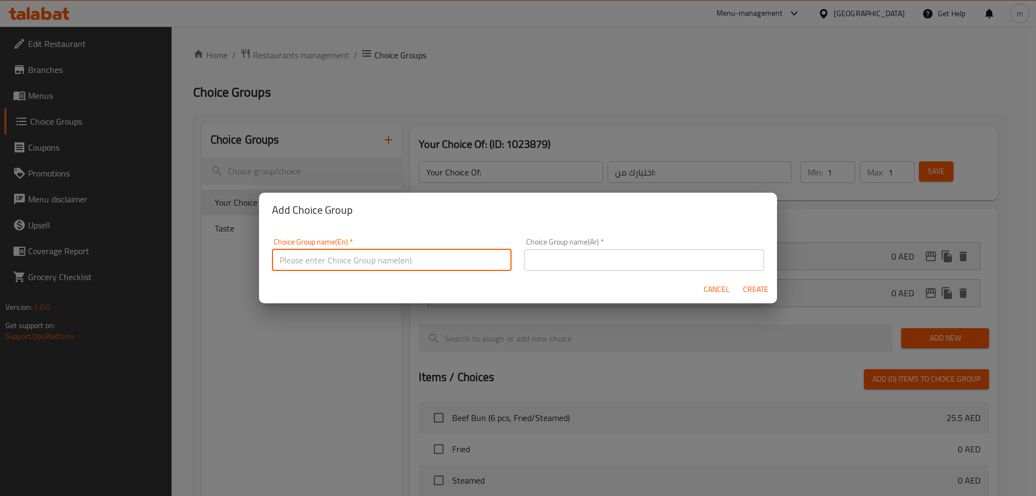
click at [358, 255] on input "text" at bounding box center [392, 260] width 240 height 22
type input "Your Choice Of:"
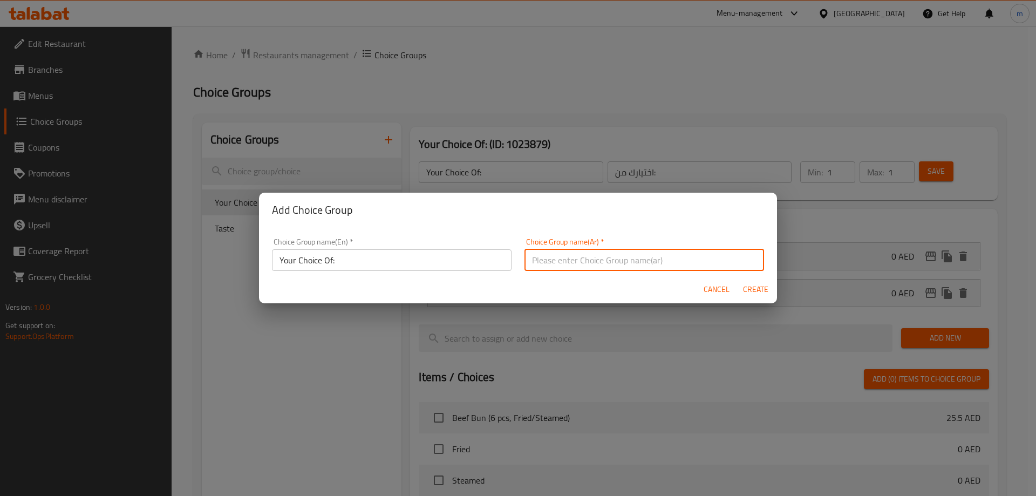
click at [579, 249] on input "text" at bounding box center [645, 260] width 240 height 22
type input "اختيارك من:"
click at [748, 280] on button "Create" at bounding box center [755, 290] width 35 height 20
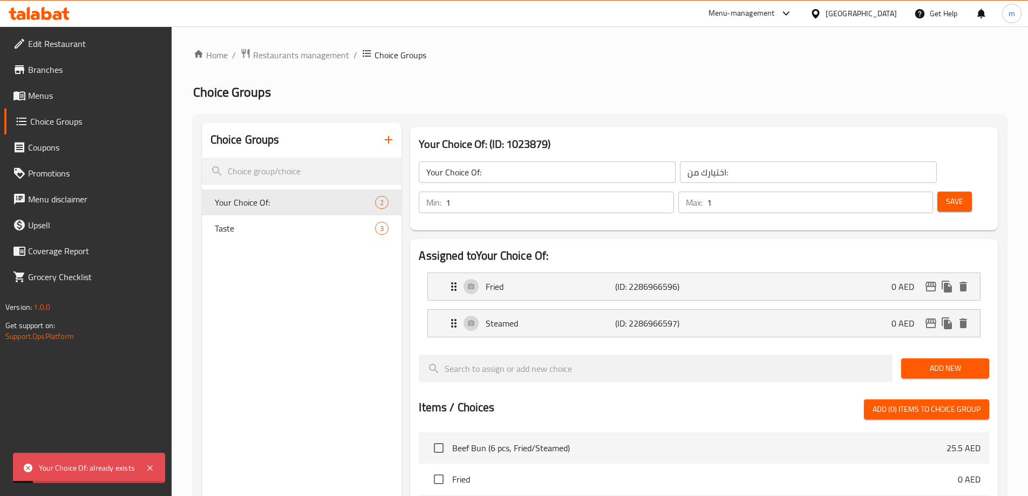
click at [390, 147] on button "button" at bounding box center [389, 140] width 26 height 26
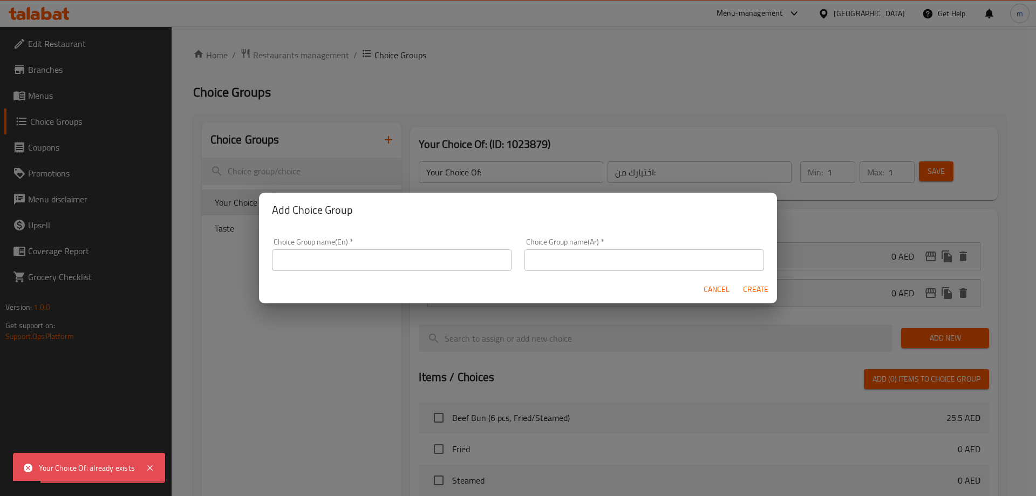
click at [415, 271] on div "Choice Group name(En)   * Choice Group name(En) *" at bounding box center [392, 255] width 253 height 46
click at [411, 266] on input "text" at bounding box center [392, 260] width 240 height 22
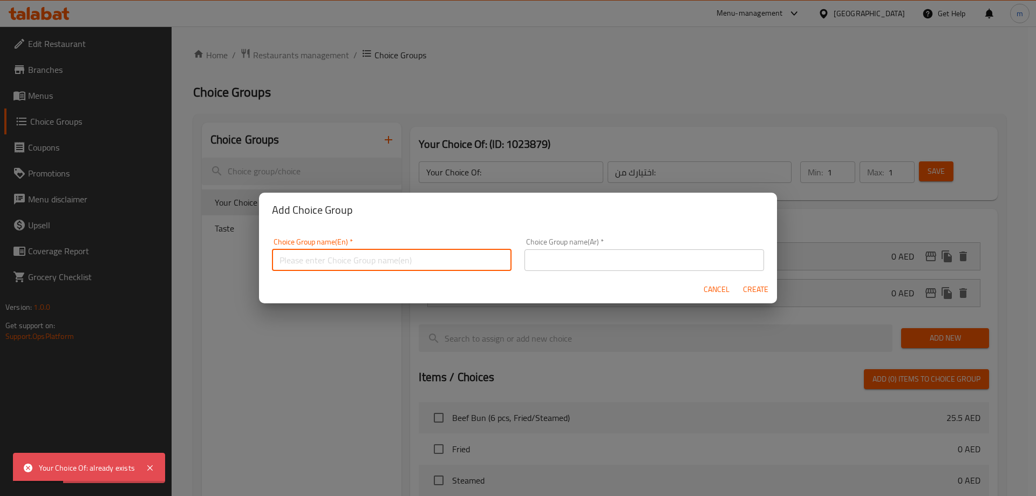
type input "Your Choice Of"
click at [622, 252] on input "text" at bounding box center [645, 260] width 240 height 22
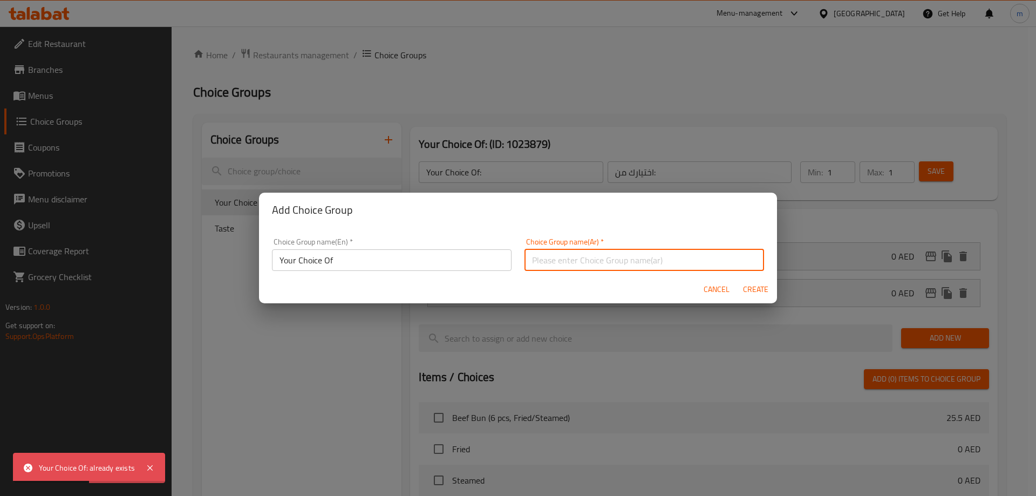
type input "اختيارك من"
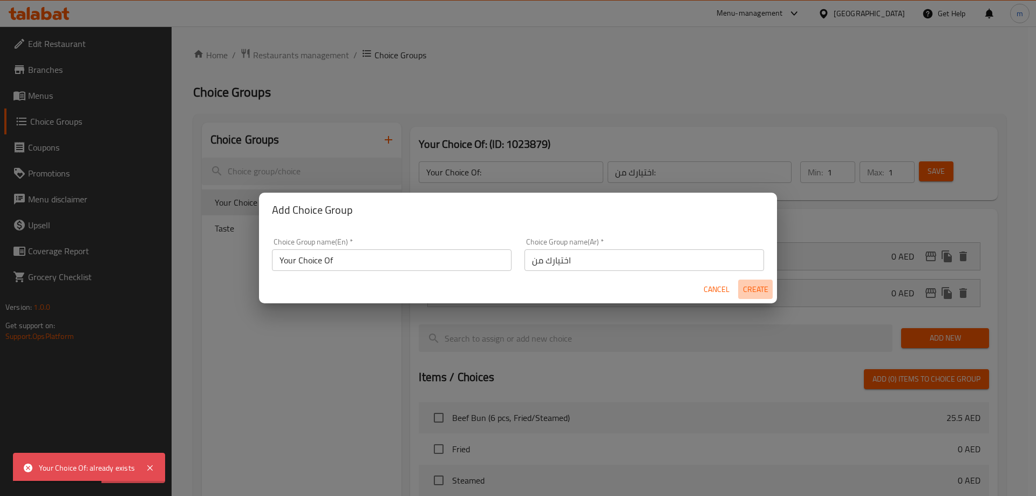
click at [754, 286] on span "Create" at bounding box center [756, 289] width 26 height 13
type input "Your Choice Of"
type input "اختيارك من"
type input "0"
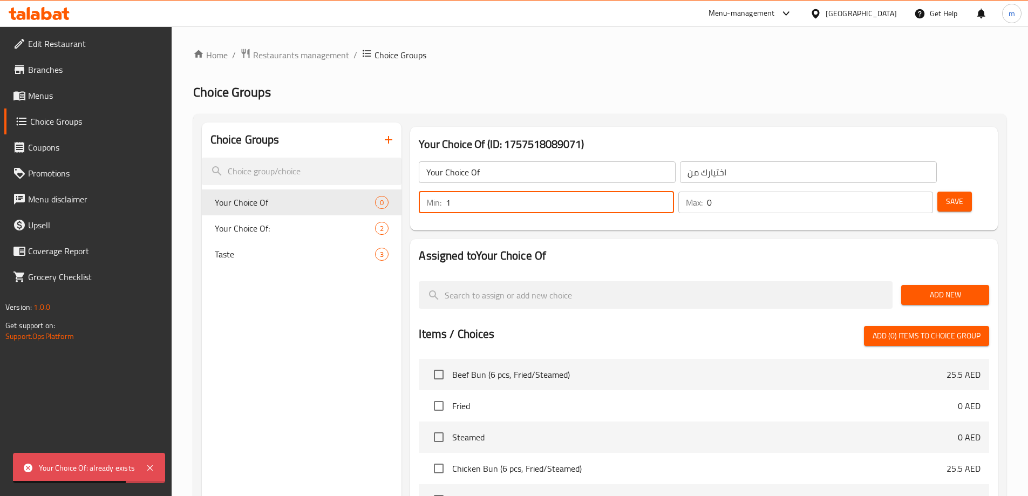
type input "1"
click at [674, 192] on input "1" at bounding box center [560, 203] width 228 height 22
type input "1"
click at [901, 192] on input "1" at bounding box center [820, 203] width 226 height 22
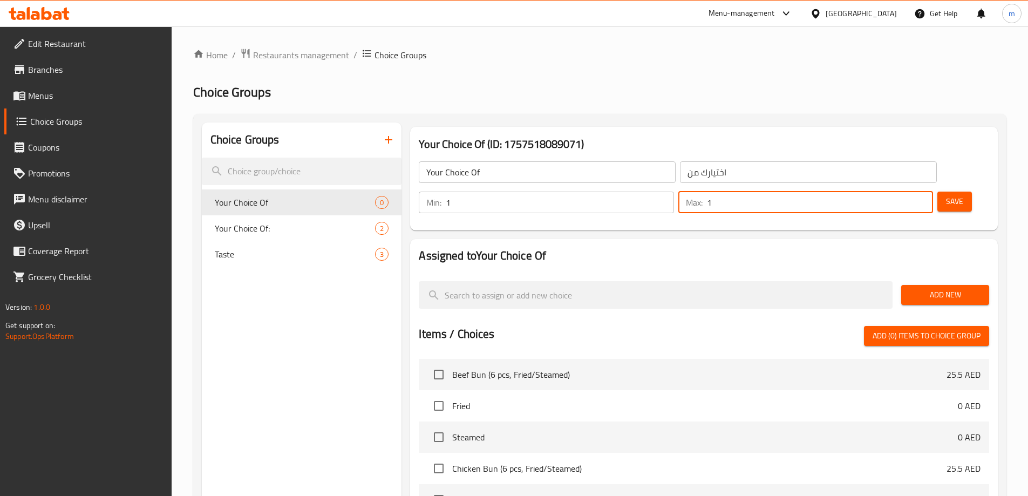
click at [948, 288] on span "Add New" at bounding box center [945, 294] width 71 height 13
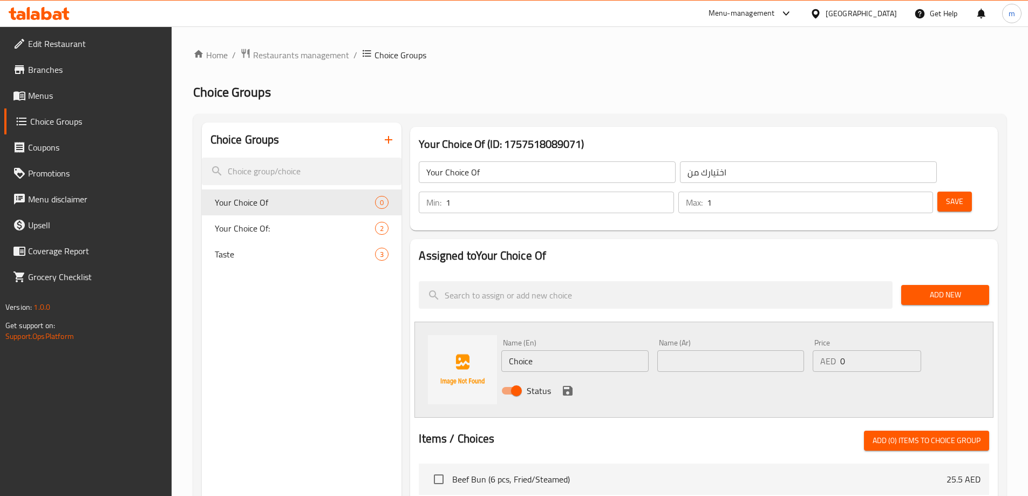
click at [587, 350] on input "Choice" at bounding box center [574, 361] width 147 height 22
click at [691, 344] on div "Name (Ar) Name (Ar)" at bounding box center [730, 356] width 155 height 42
drag, startPoint x: 691, startPoint y: 344, endPoint x: 691, endPoint y: 334, distance: 10.3
click at [691, 343] on div "Name (Ar) Name (Ar)" at bounding box center [730, 356] width 155 height 42
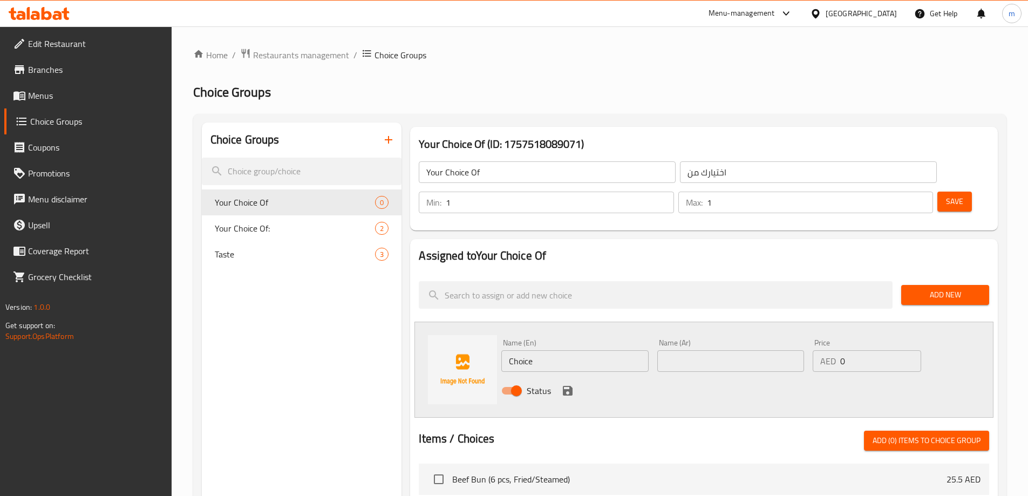
click at [691, 350] on input "text" at bounding box center [730, 361] width 147 height 22
paste input "الروبيان"
type input "الروبيان"
click at [602, 350] on input "Choice" at bounding box center [574, 361] width 147 height 22
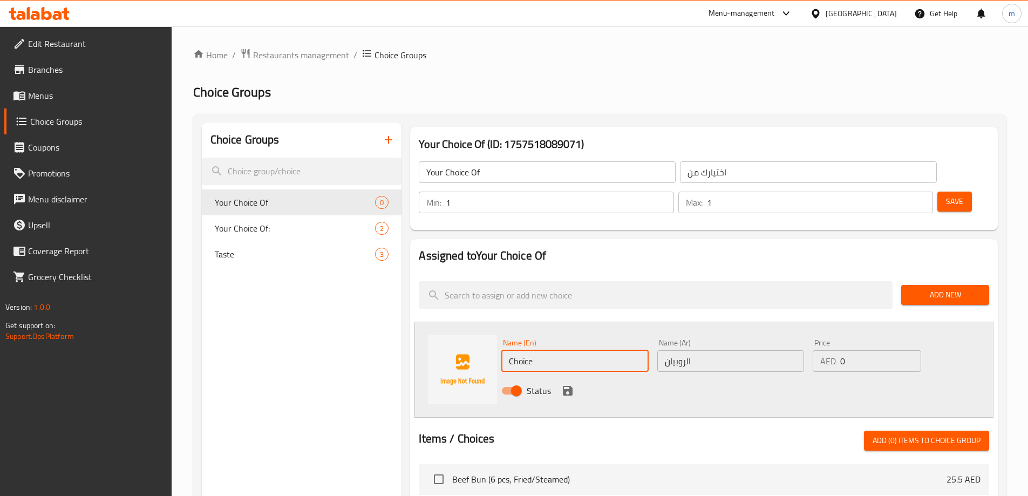
paste input "shrimp"
type input "shrimp"
click at [729, 376] on div "Status" at bounding box center [730, 390] width 467 height 29
click at [565, 386] on icon "save" at bounding box center [568, 391] width 10 height 10
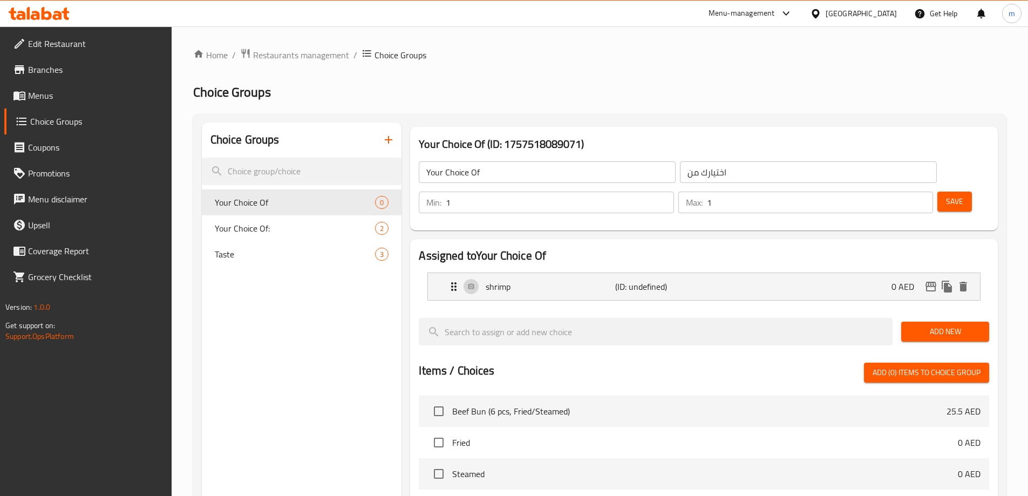
click at [918, 325] on span "Add New" at bounding box center [945, 331] width 71 height 13
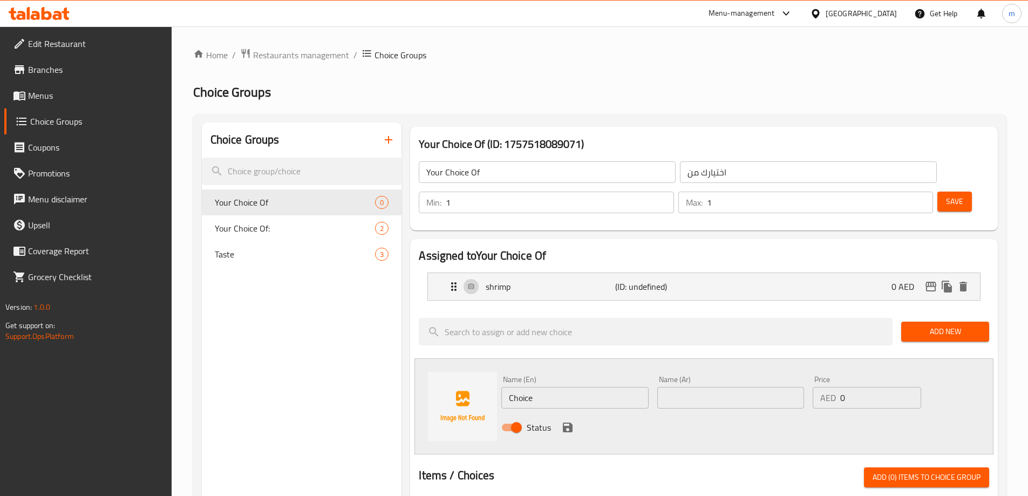
click at [517, 387] on input "Choice" at bounding box center [574, 398] width 147 height 22
paste input "eel"
type input "eel"
click at [688, 387] on input "text" at bounding box center [730, 398] width 147 height 22
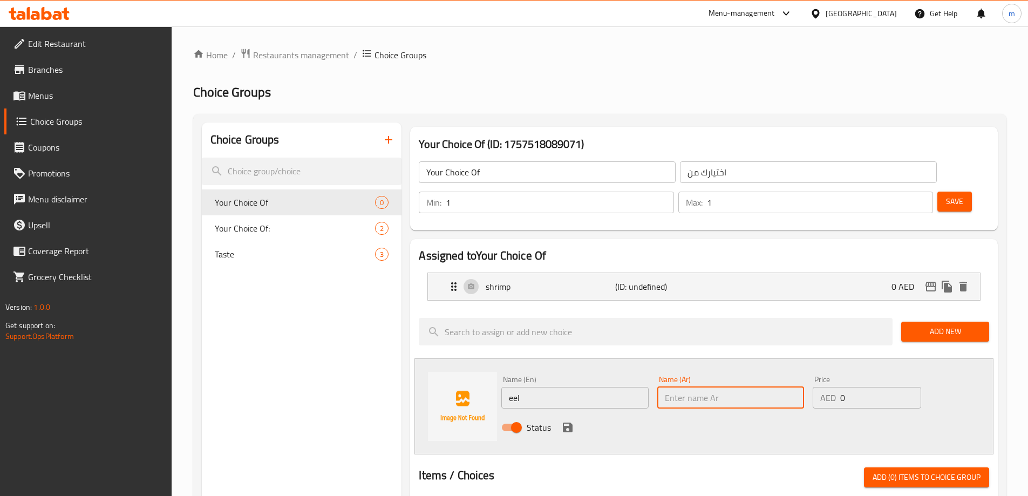
click at [688, 387] on input "text" at bounding box center [730, 398] width 147 height 22
paste input "ثعبان البحر"
type input "ثعبان البحر"
drag, startPoint x: 670, startPoint y: 417, endPoint x: 637, endPoint y: 417, distance: 32.9
click at [669, 417] on div "Name (En) eel Name (En) Name (Ar) ثعبان البحر Name (Ar) Price AED 0 Price Status" at bounding box center [704, 406] width 579 height 96
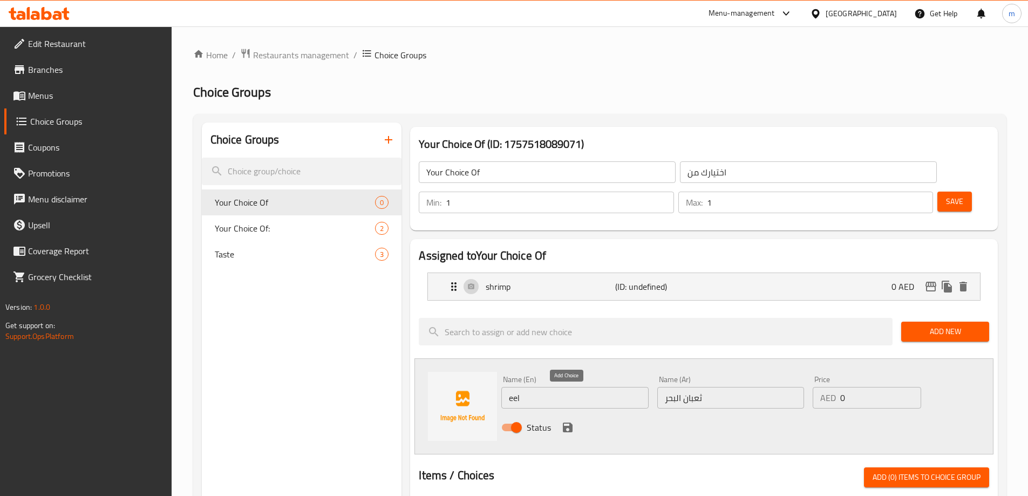
click at [574, 419] on button "save" at bounding box center [568, 427] width 16 height 16
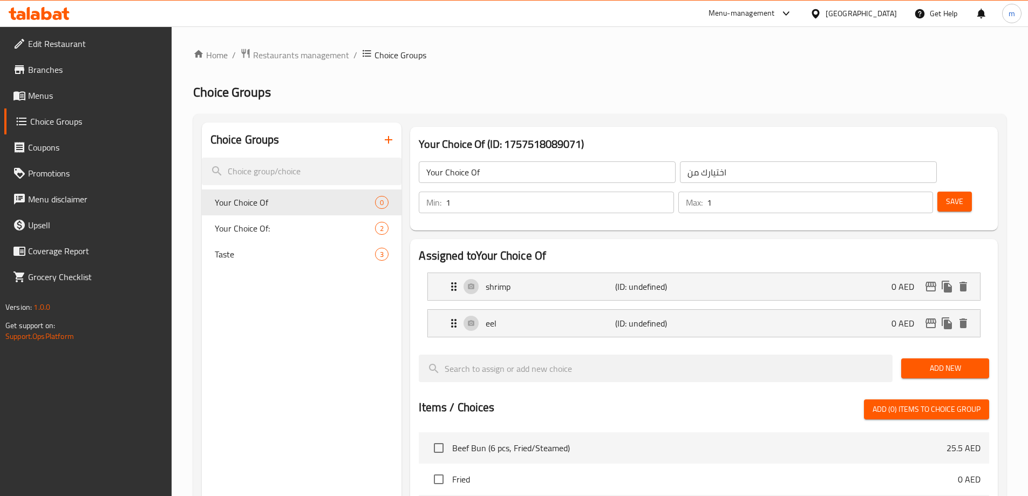
click at [942, 192] on button "Save" at bounding box center [955, 202] width 35 height 20
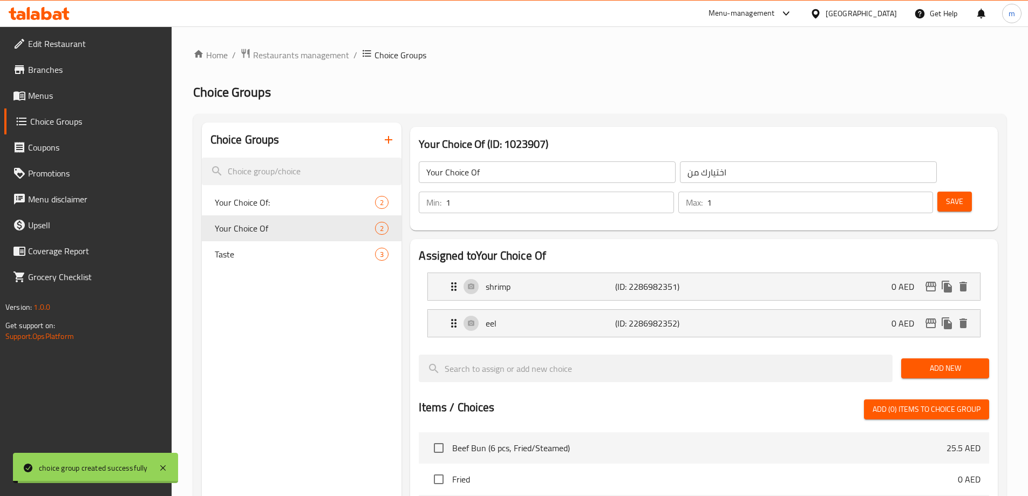
scroll to position [318, 0]
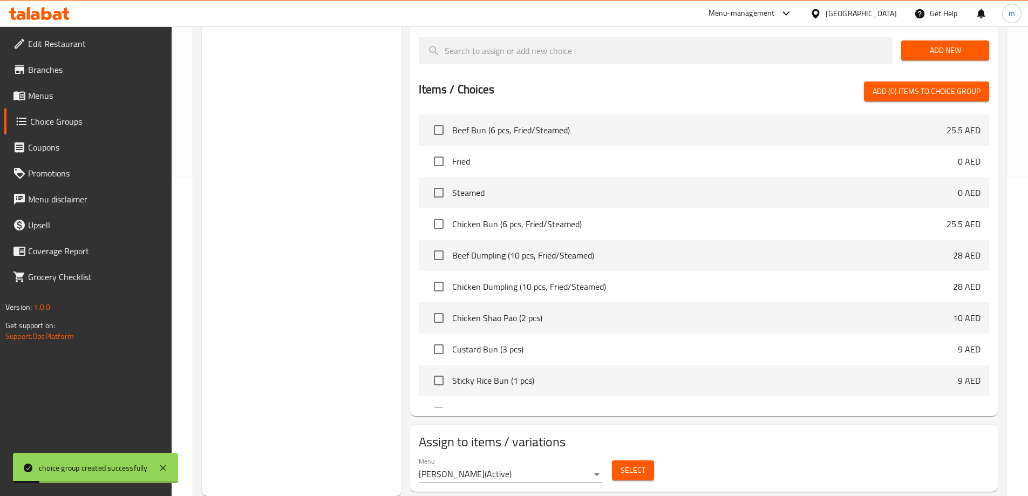
click at [640, 464] on span "Select" at bounding box center [633, 470] width 25 height 13
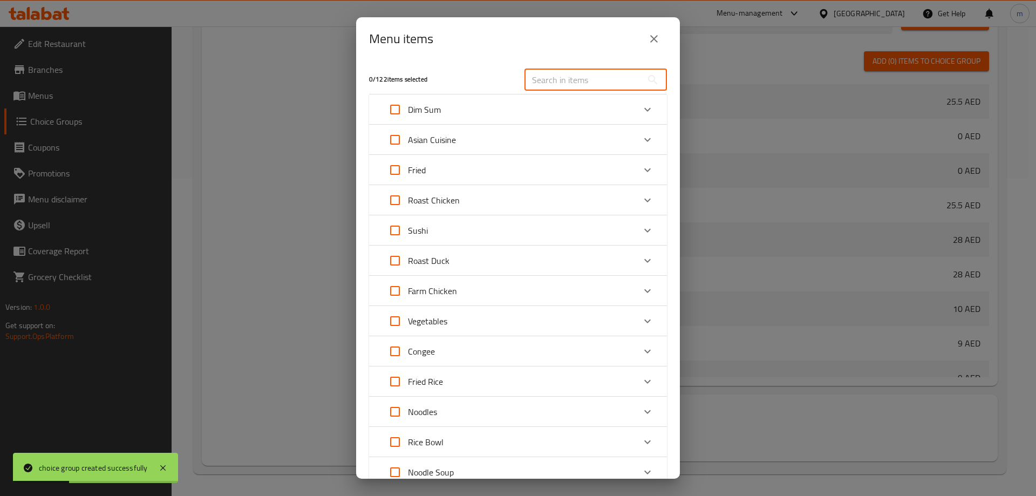
click at [532, 83] on input "text" at bounding box center [584, 80] width 118 height 22
click at [554, 84] on input "text" at bounding box center [584, 80] width 118 height 22
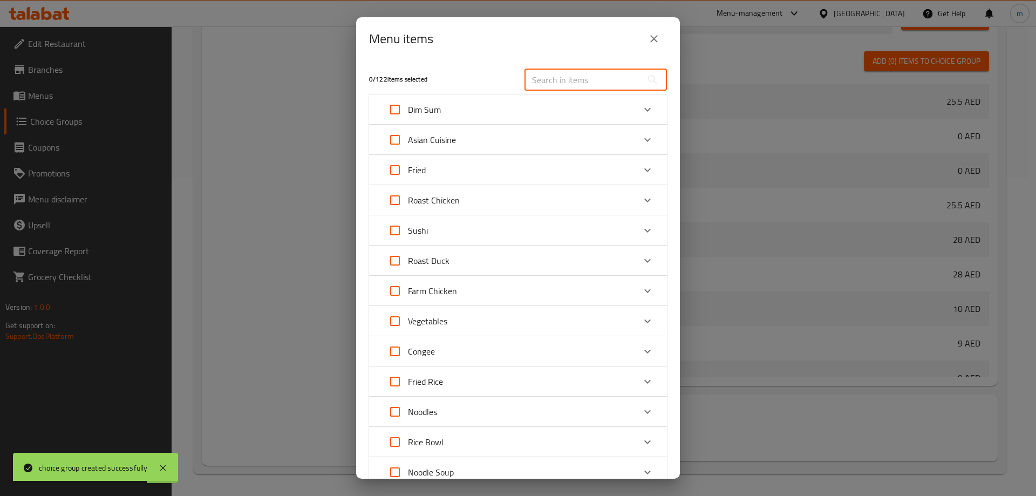
click at [578, 80] on input "text" at bounding box center [584, 80] width 118 height 22
paste input "Dragon Uramaki (6 pcs)"
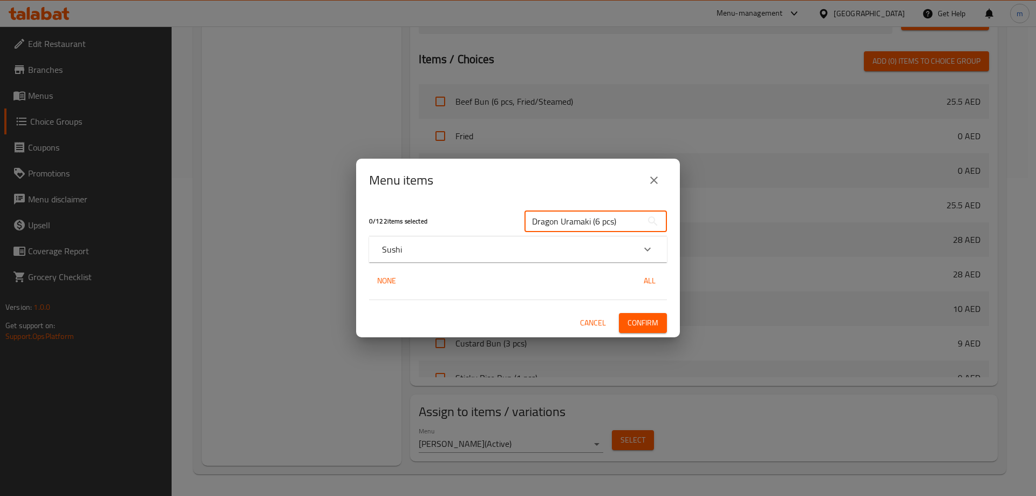
type input "Dragon Uramaki (6 pcs)"
click at [494, 247] on div "Sushi" at bounding box center [508, 249] width 253 height 13
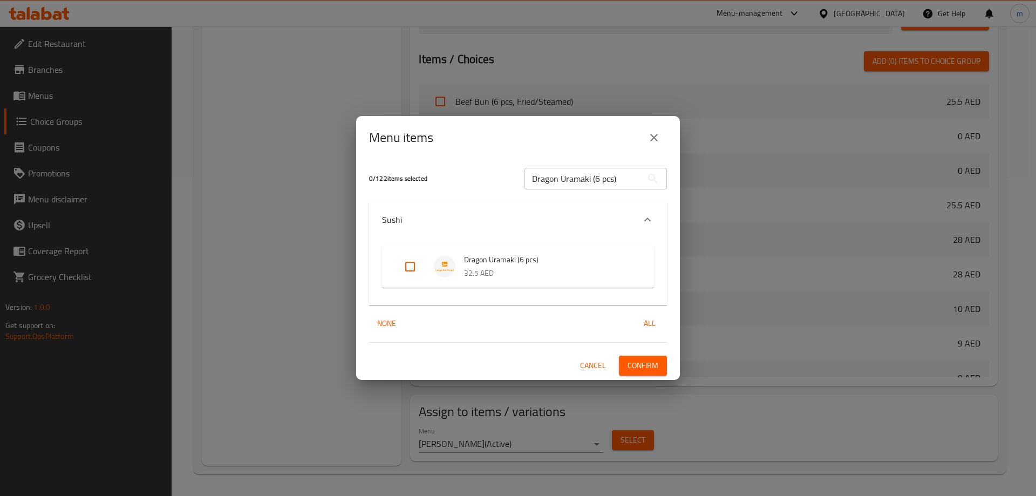
click at [400, 264] on input "Expand" at bounding box center [410, 267] width 26 height 26
checkbox input "true"
click at [644, 370] on span "Confirm" at bounding box center [643, 365] width 31 height 13
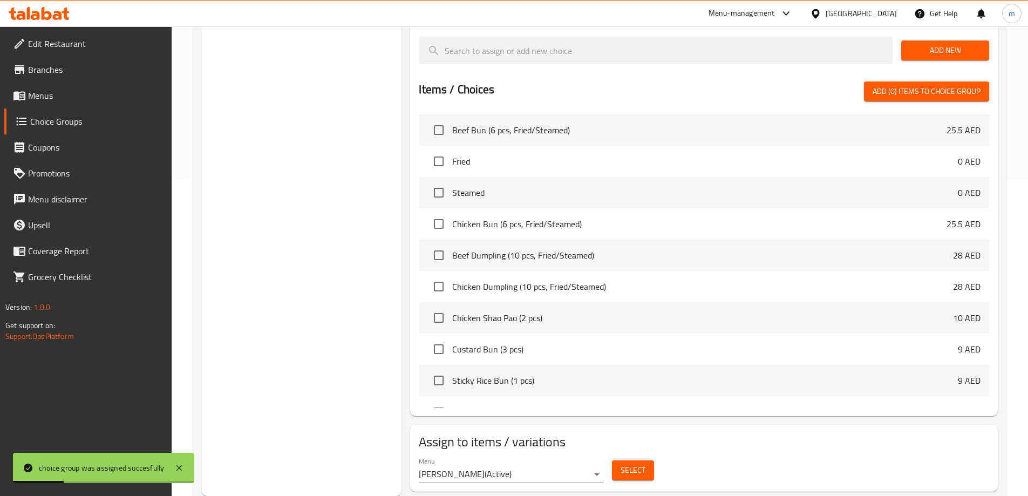
click at [63, 92] on span "Menus" at bounding box center [95, 95] width 135 height 13
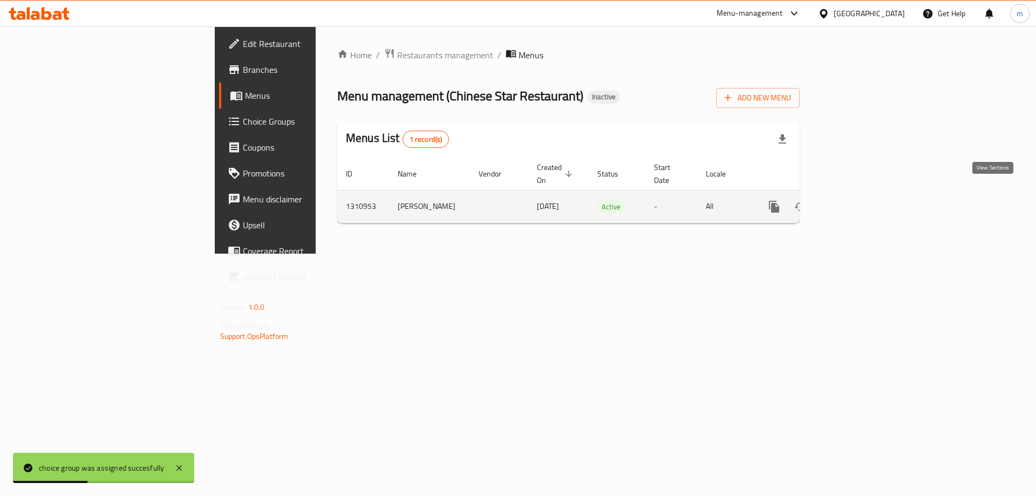
click at [859, 200] on icon "enhanced table" at bounding box center [852, 206] width 13 height 13
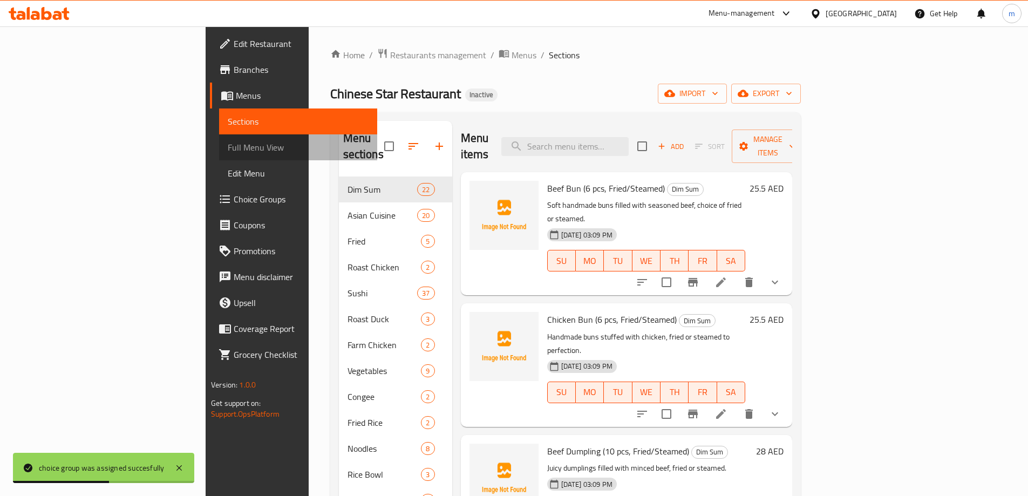
click at [228, 154] on span "Full Menu View" at bounding box center [298, 147] width 141 height 13
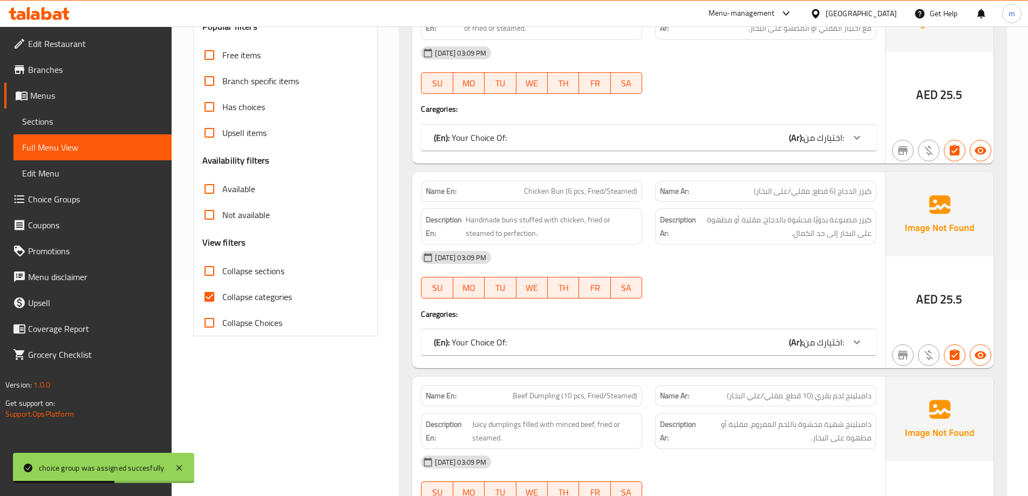
scroll to position [324, 0]
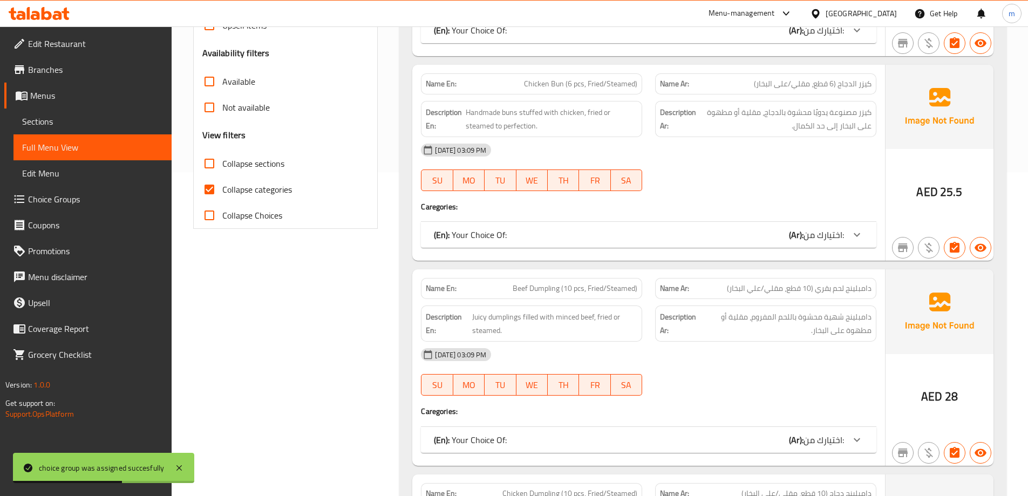
click at [249, 184] on span "Collapse categories" at bounding box center [257, 189] width 70 height 13
click at [222, 184] on input "Collapse categories" at bounding box center [209, 189] width 26 height 26
checkbox input "false"
click at [249, 157] on span "Collapse sections" at bounding box center [253, 163] width 62 height 13
click at [222, 157] on input "Collapse sections" at bounding box center [209, 164] width 26 height 26
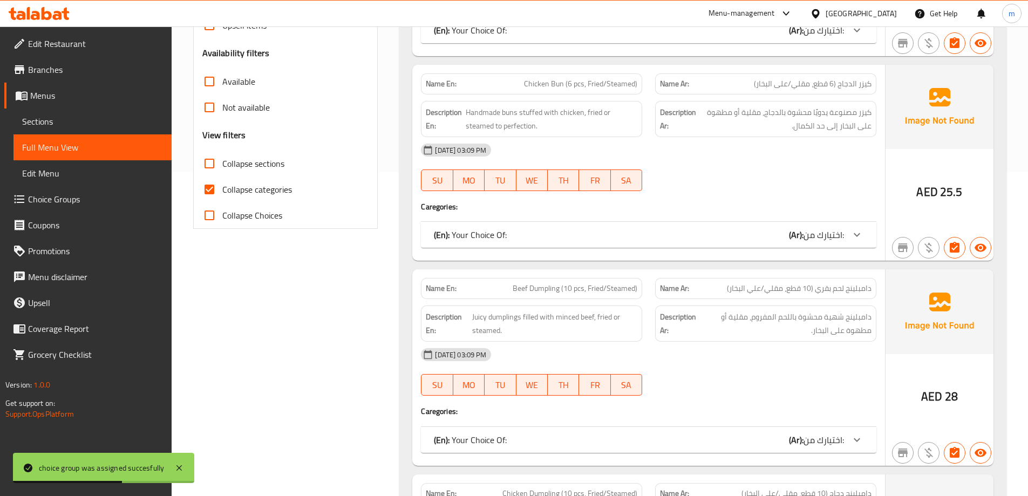
checkbox input "true"
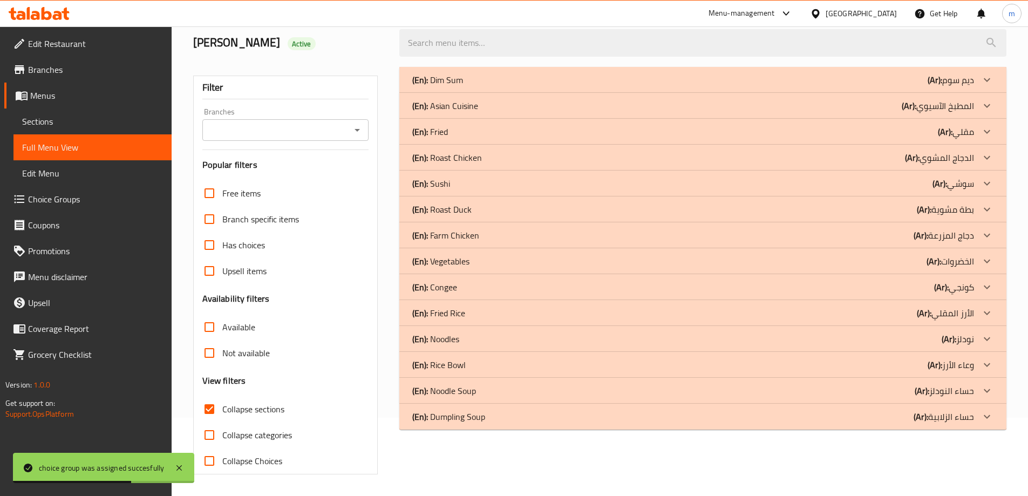
scroll to position [78, 0]
click at [968, 181] on p "(Ar): سوشي" at bounding box center [954, 183] width 42 height 13
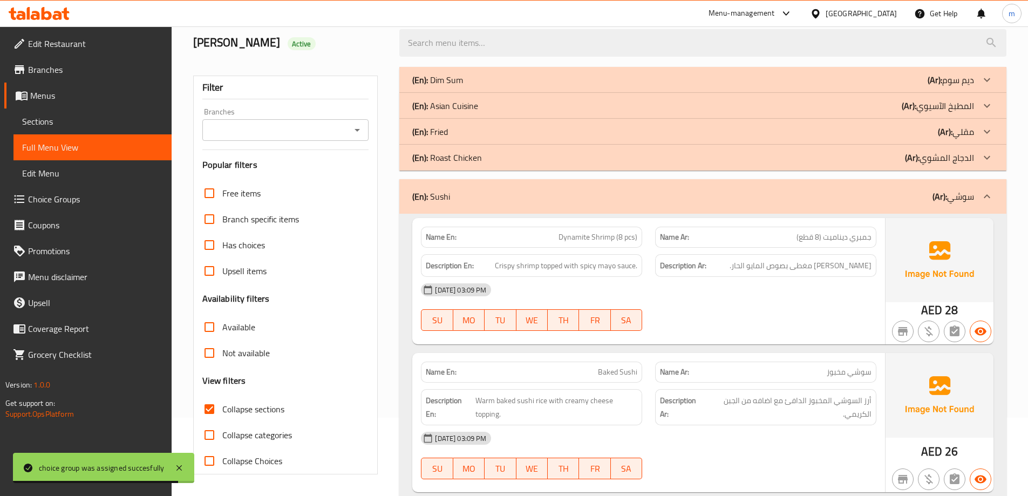
click at [964, 125] on p "(Ar): مقلي" at bounding box center [956, 131] width 36 height 13
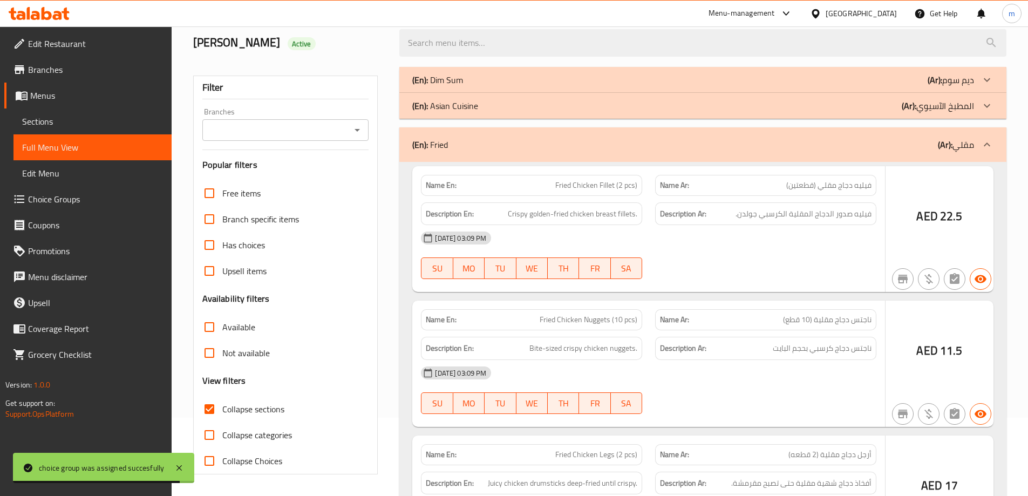
click at [963, 77] on p "(Ar): [PERSON_NAME]" at bounding box center [951, 79] width 46 height 13
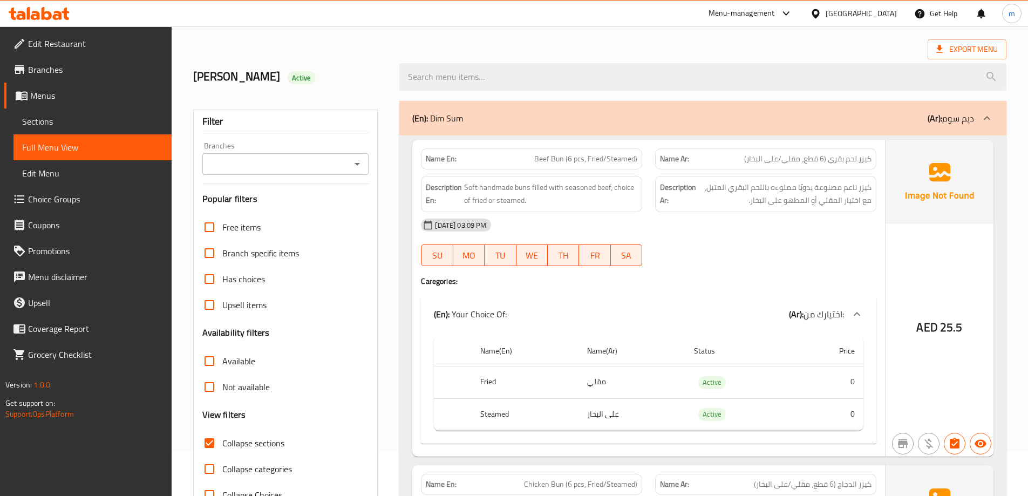
scroll to position [0, 0]
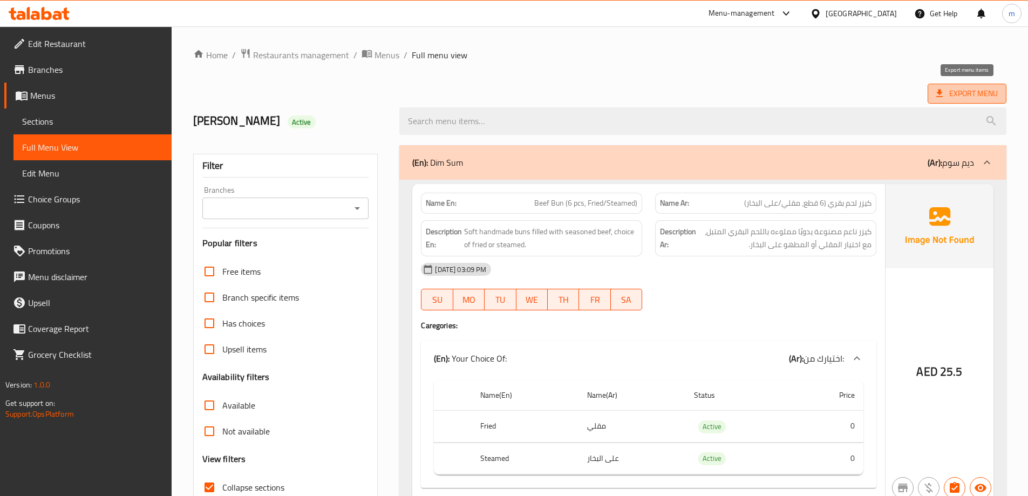
click at [962, 93] on span "Export Menu" at bounding box center [967, 93] width 62 height 13
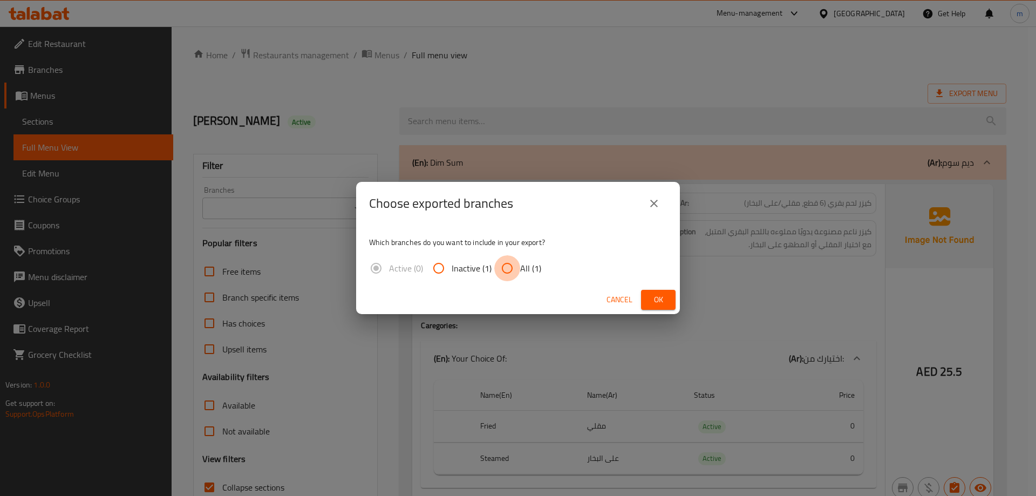
click at [515, 262] on input "All (1)" at bounding box center [507, 268] width 26 height 26
radio input "true"
click at [652, 301] on span "Ok" at bounding box center [658, 299] width 17 height 13
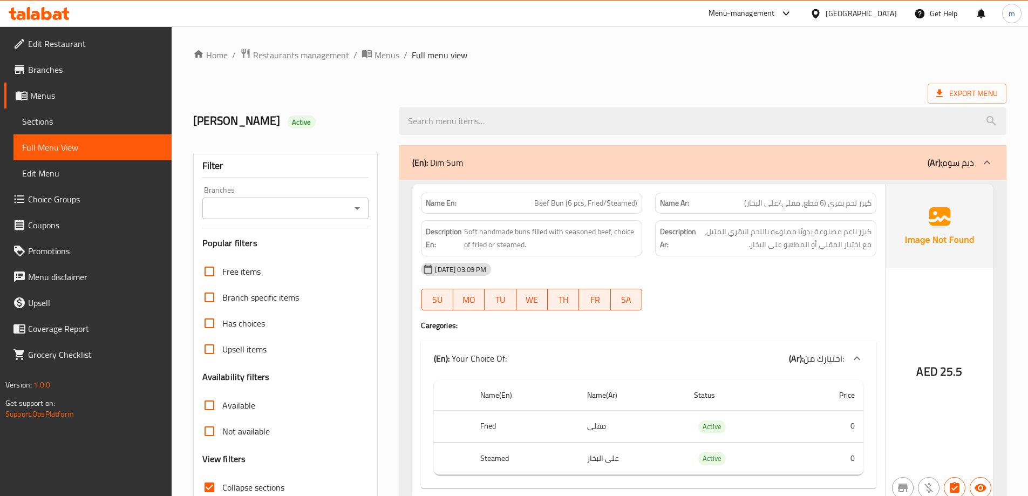
click at [623, 89] on div "Export Menu" at bounding box center [599, 94] width 813 height 20
